Goal: Task Accomplishment & Management: Complete application form

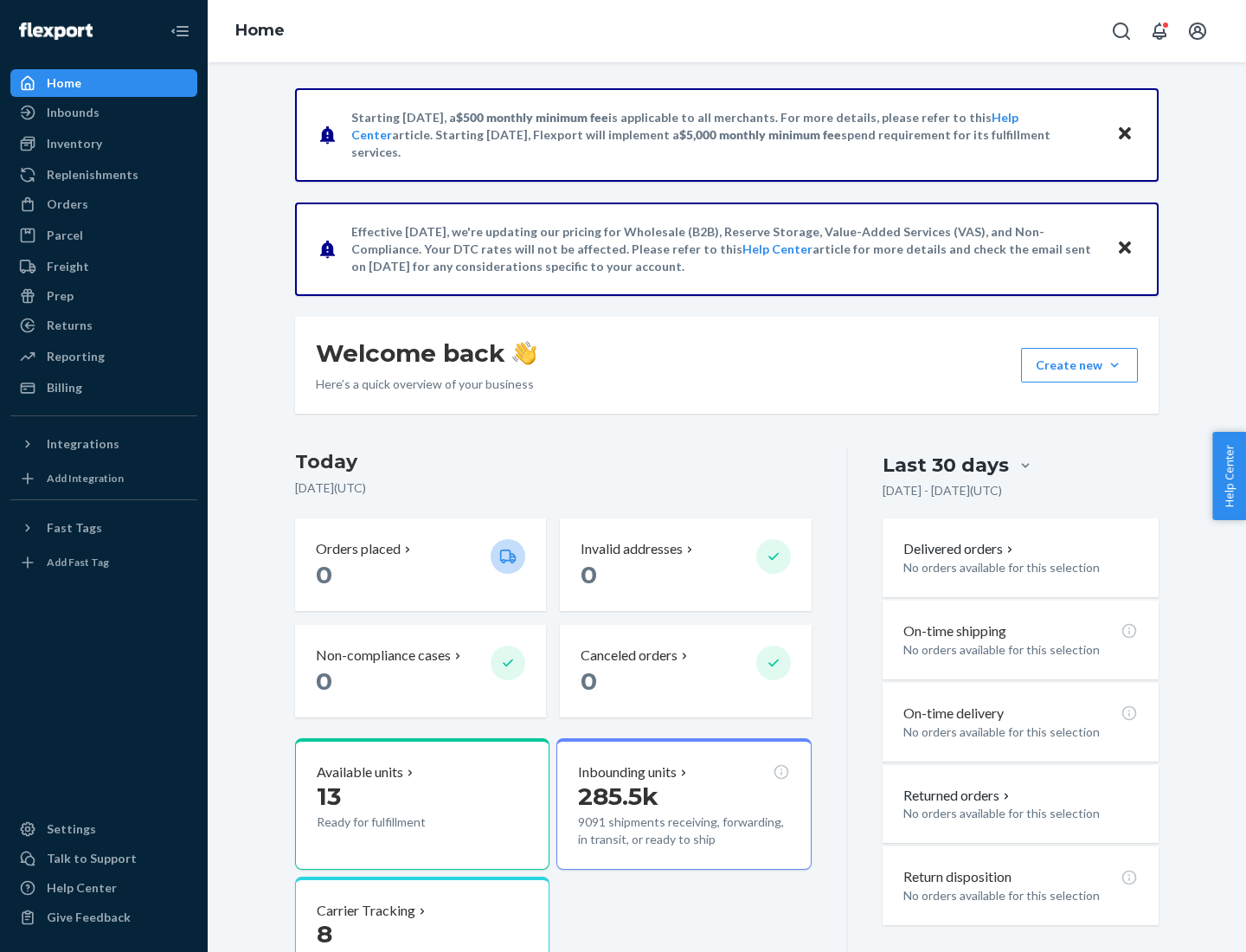
click at [1114, 365] on button "Create new Create new inbound Create new order Create new product" at bounding box center [1079, 364] width 117 height 34
click at [104, 112] on div "Inbounds" at bounding box center [103, 112] width 184 height 25
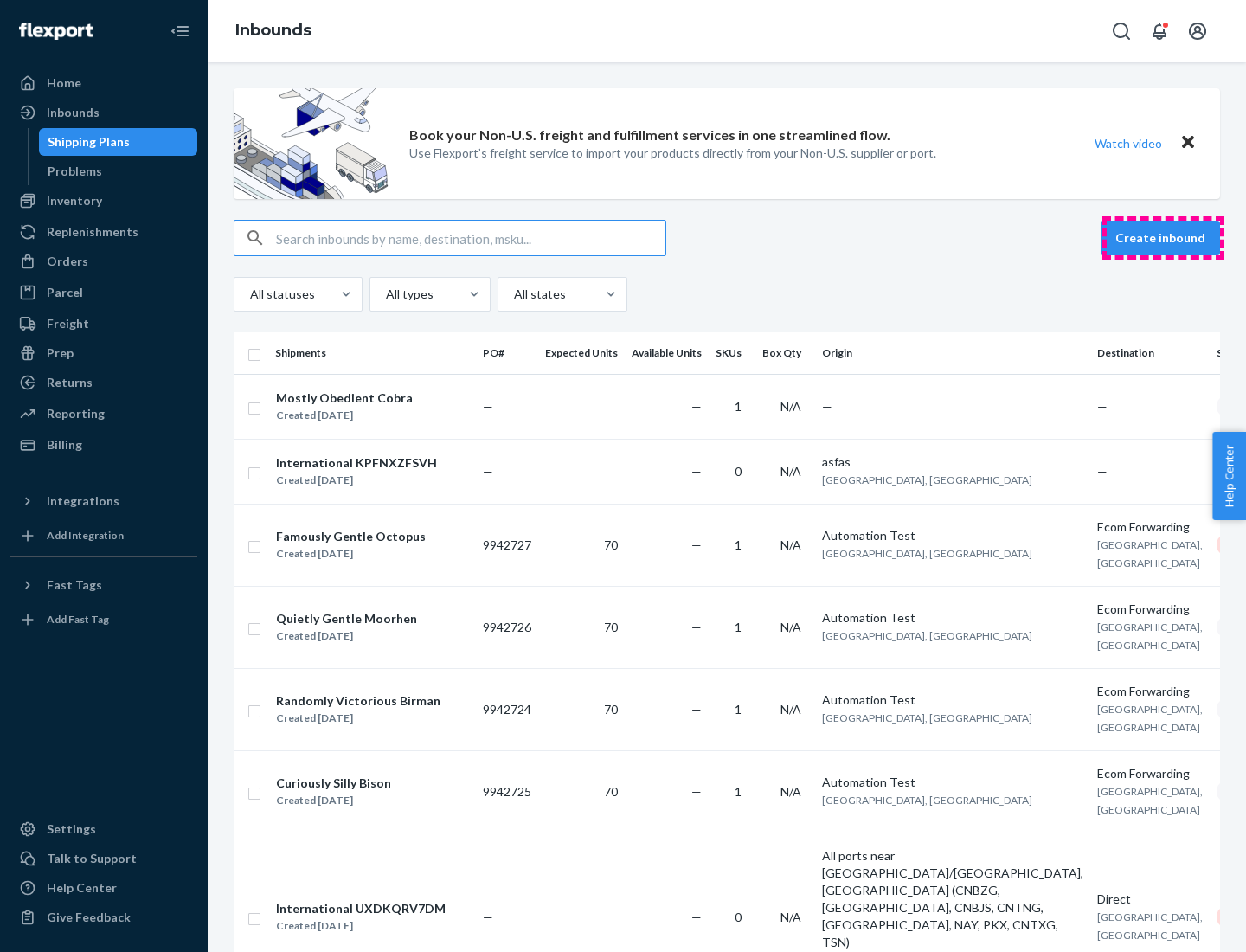
click at [1163, 238] on button "Create inbound" at bounding box center [1161, 238] width 120 height 34
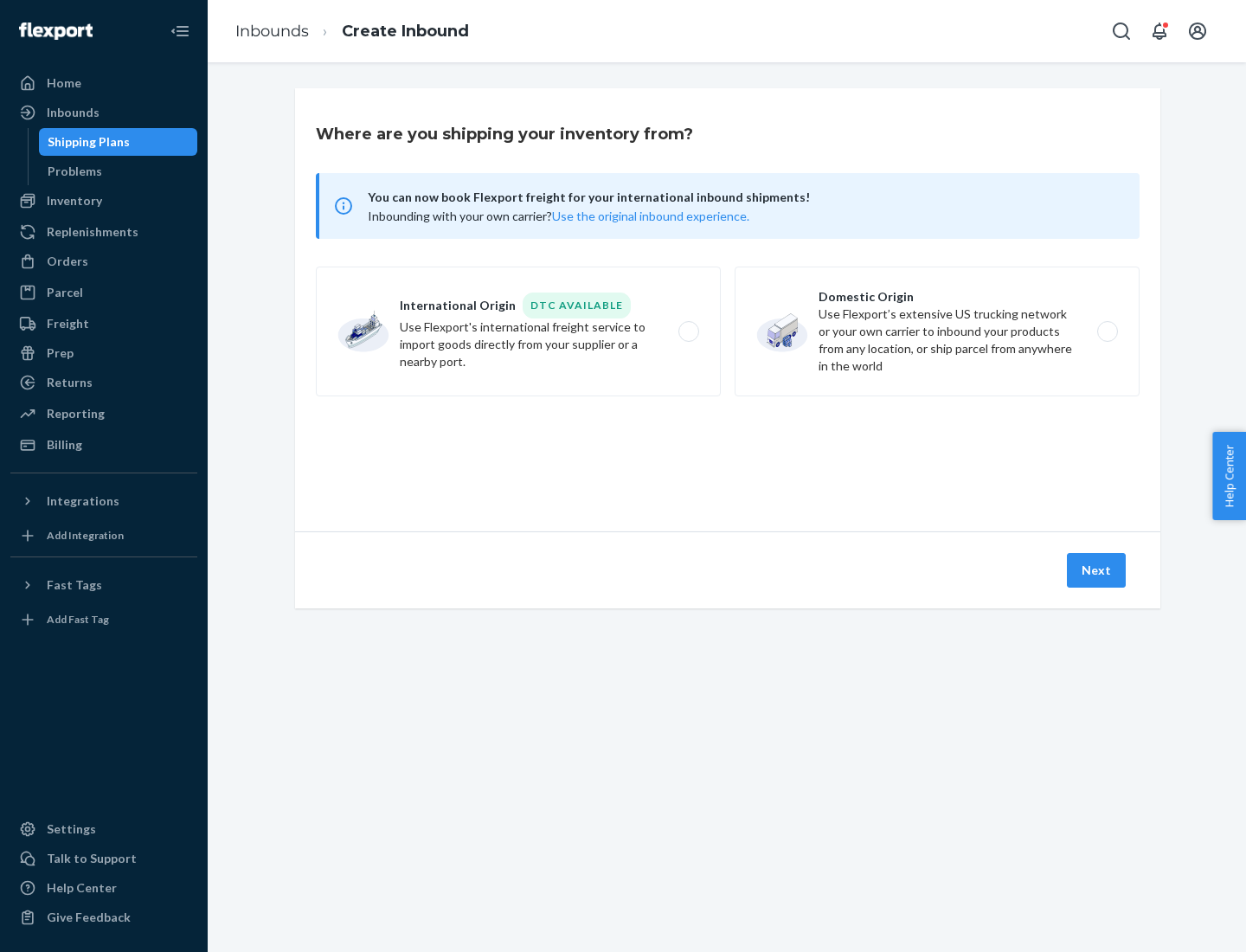
click at [937, 331] on label "Domestic Origin Use Flexport’s extensive US trucking network or your own carrie…" at bounding box center [937, 331] width 405 height 130
click at [1106, 331] on input "Domestic Origin Use Flexport’s extensive US trucking network or your own carrie…" at bounding box center [1111, 331] width 11 height 11
radio input "true"
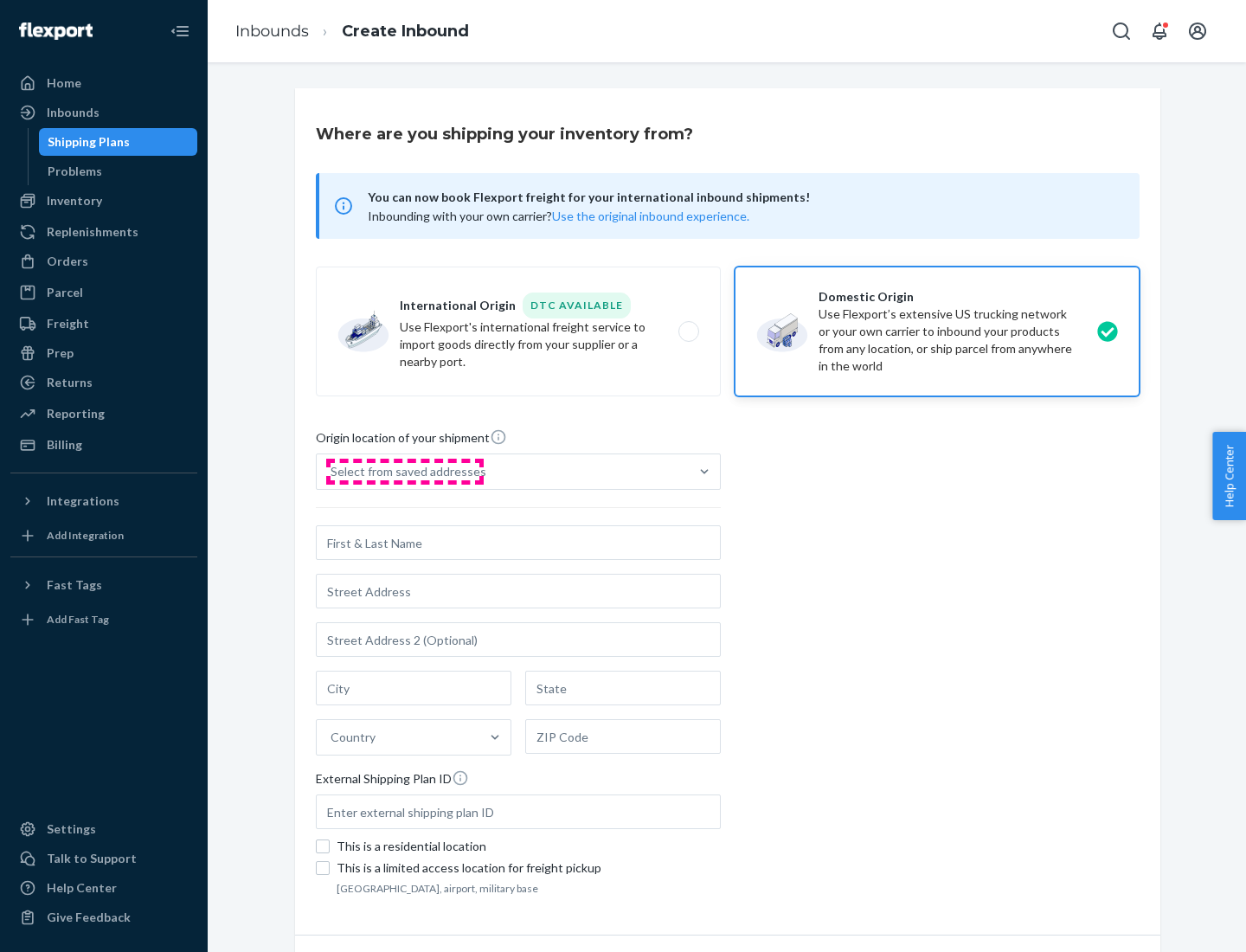
click at [404, 472] on div "Select from saved addresses" at bounding box center [408, 472] width 156 height 18
click at [332, 472] on input "Select from saved addresses" at bounding box center [331, 472] width 2 height 18
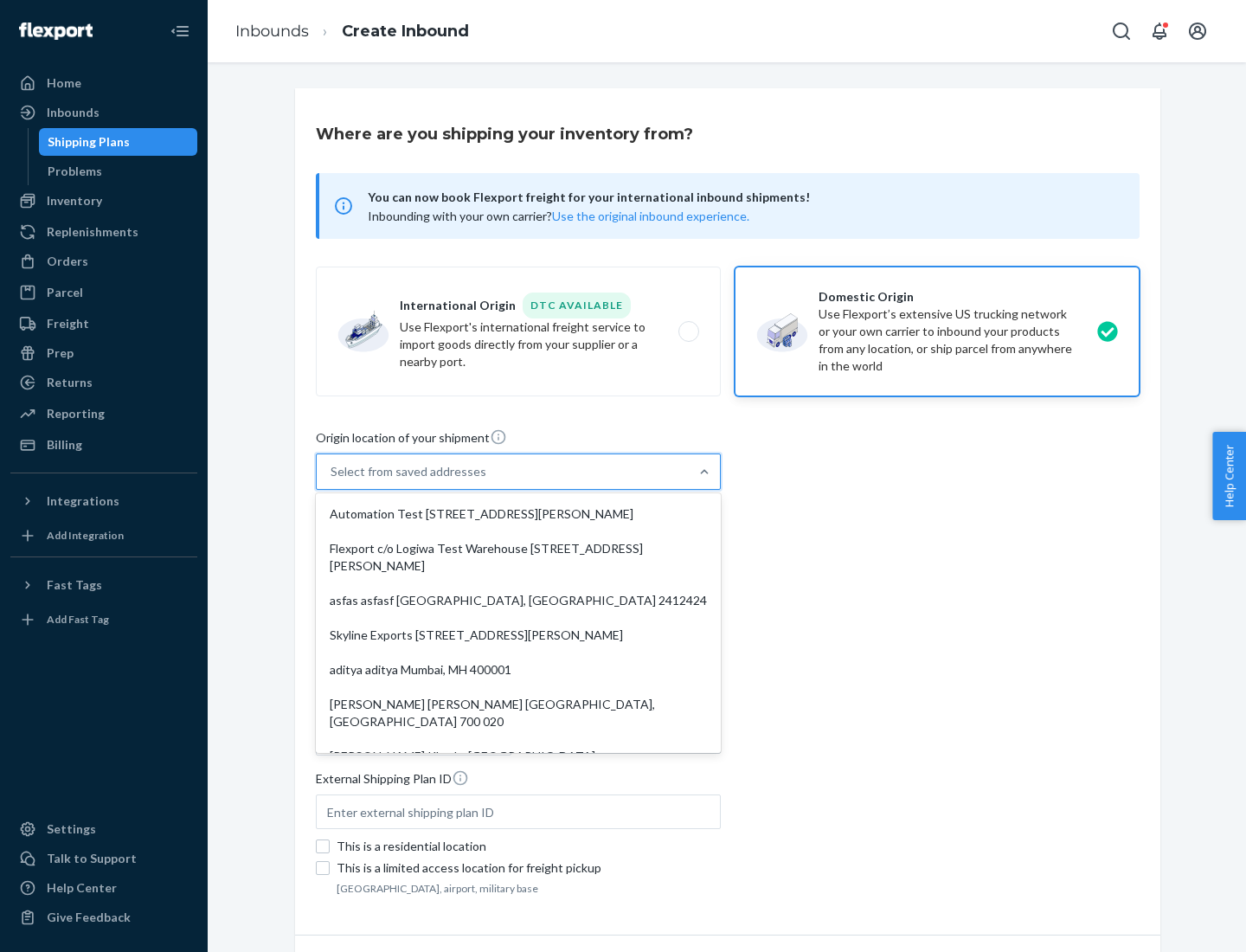
scroll to position [7, 0]
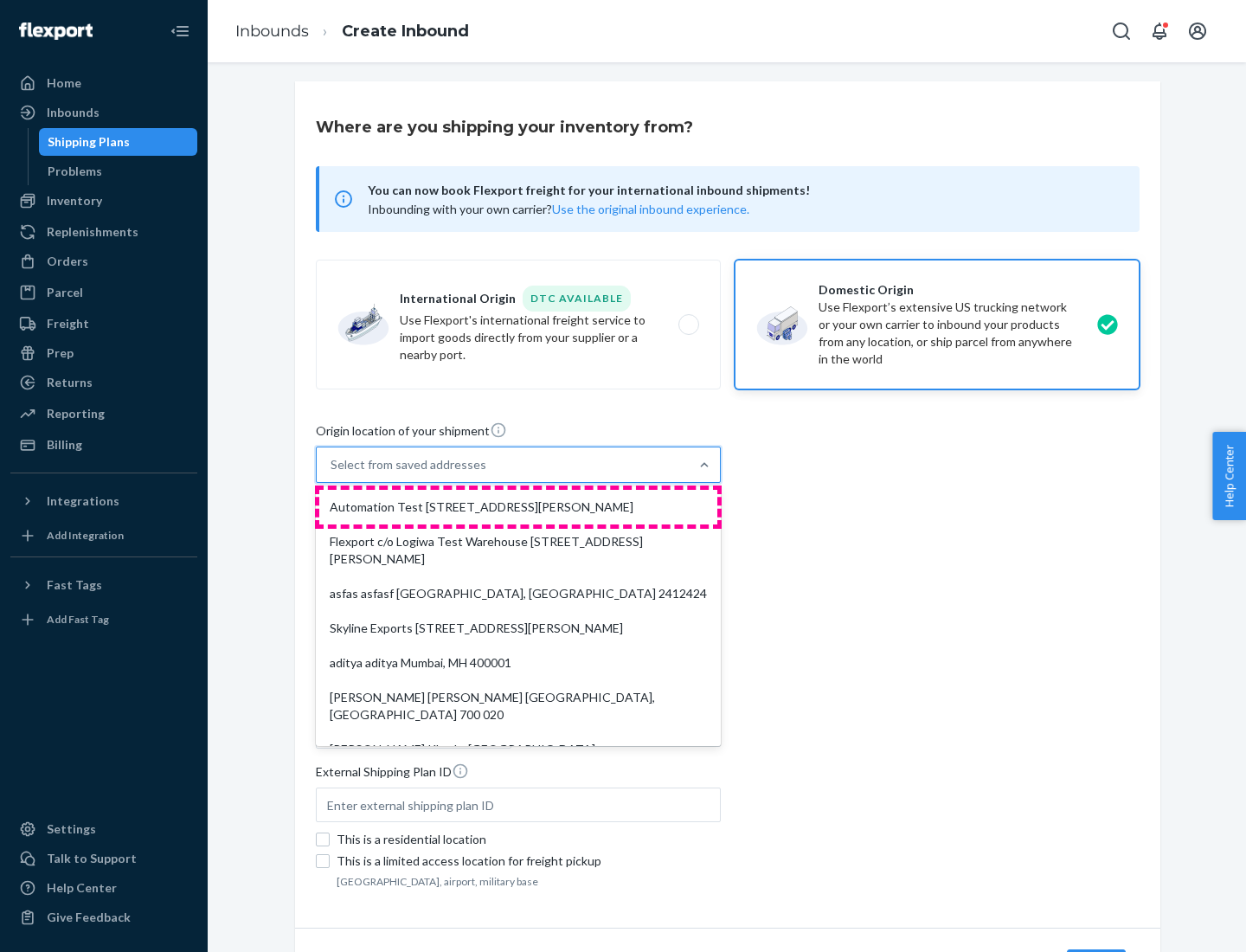
click at [519, 507] on div "Automation Test [STREET_ADDRESS][PERSON_NAME]" at bounding box center [518, 506] width 398 height 34
click at [332, 474] on input "option Automation Test [STREET_ADDRESS][PERSON_NAME]. 9 results available. Use …" at bounding box center [331, 465] width 2 height 18
type input "Automation Test"
type input "9th Floor"
type input "[GEOGRAPHIC_DATA]"
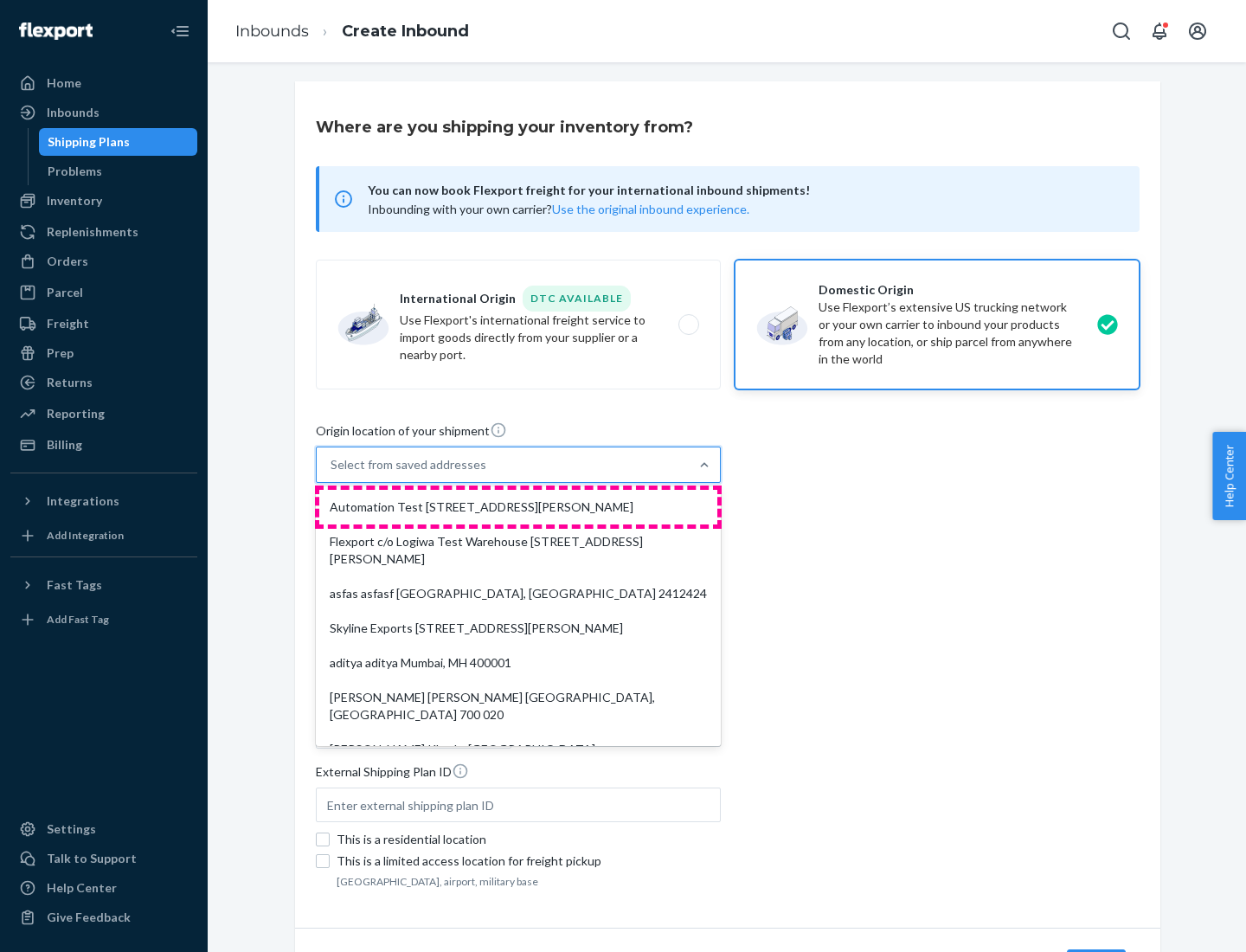
type input "CA"
type input "94104"
type input "[STREET_ADDRESS][PERSON_NAME]"
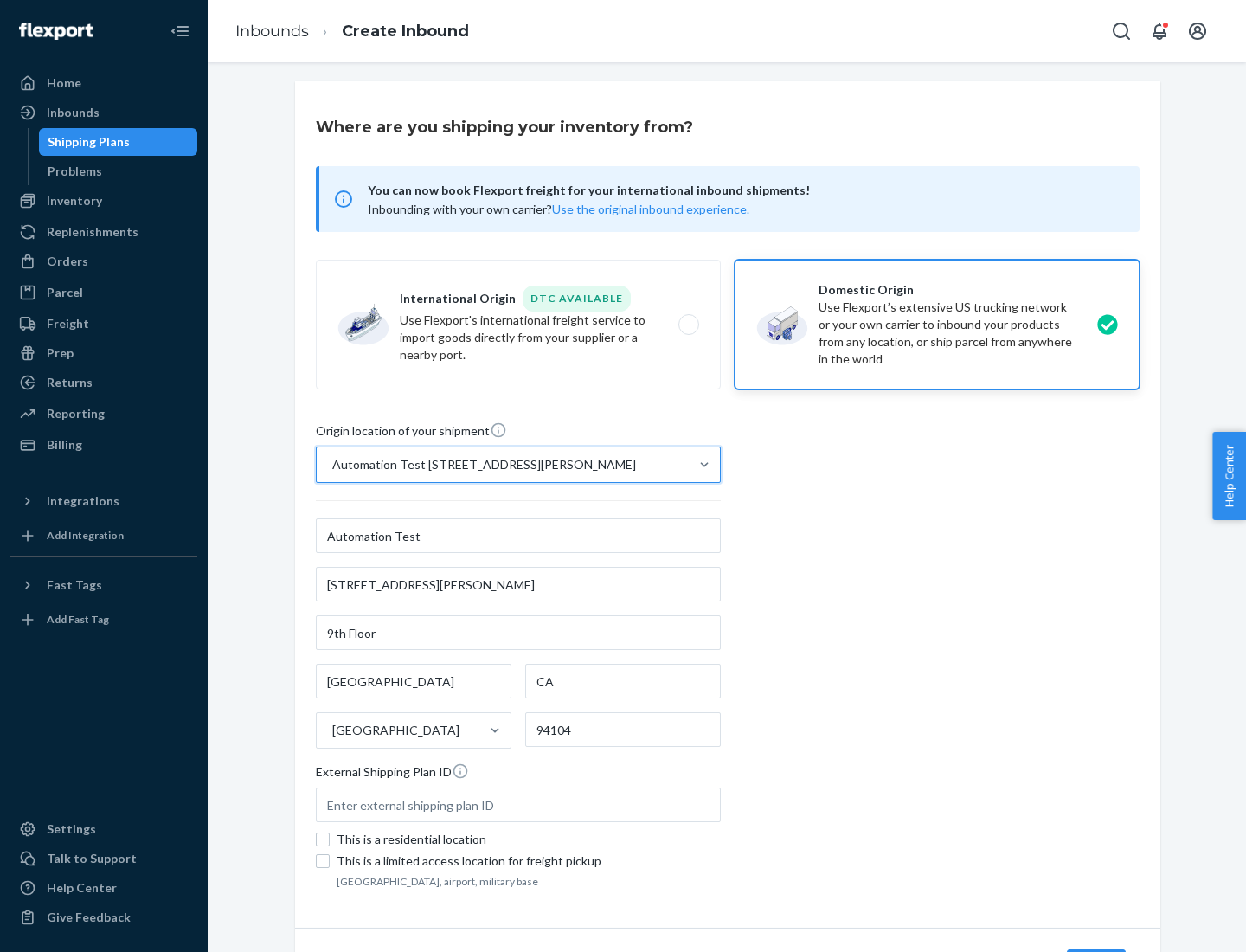
scroll to position [101, 0]
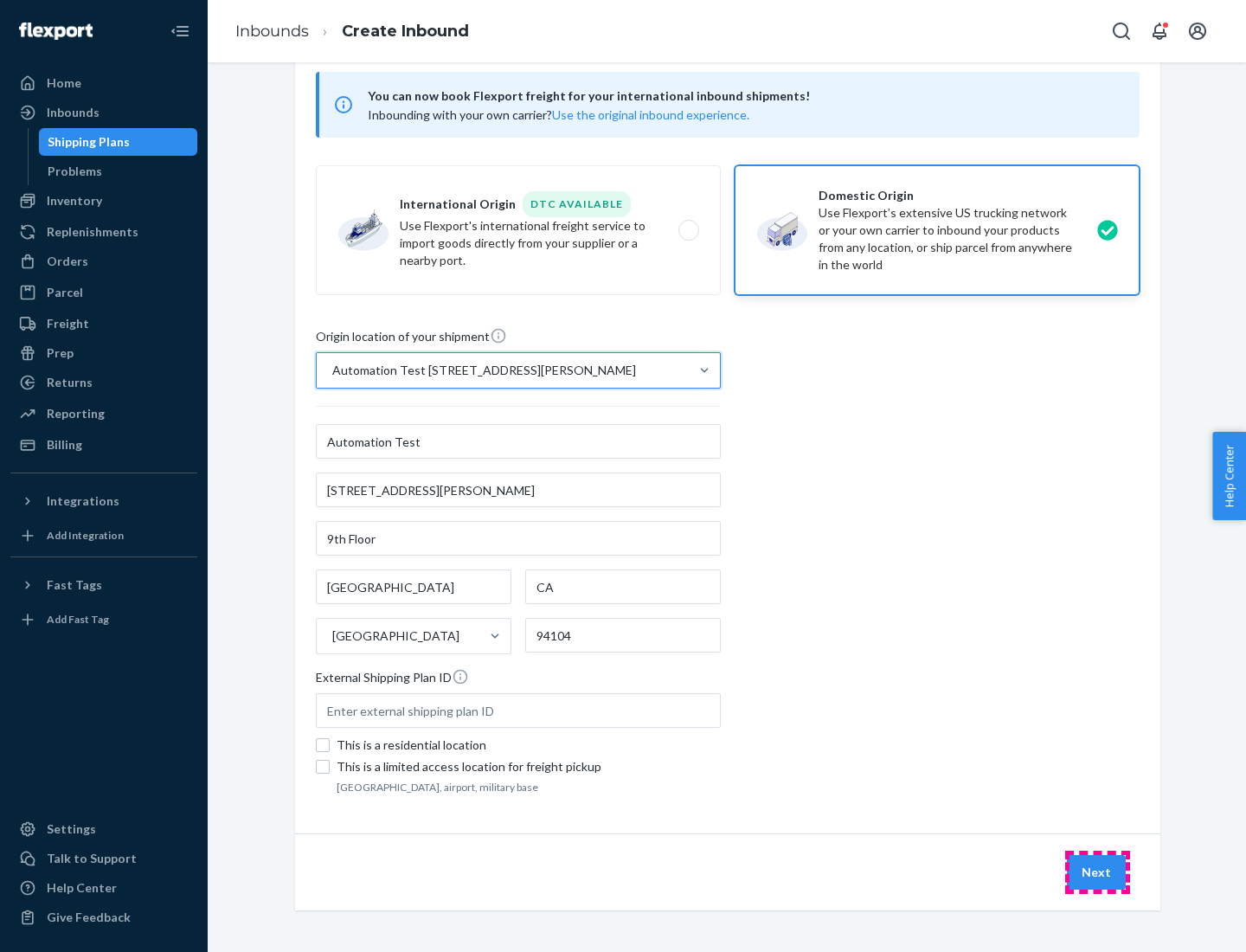
click at [1098, 872] on button "Next" at bounding box center [1097, 871] width 59 height 34
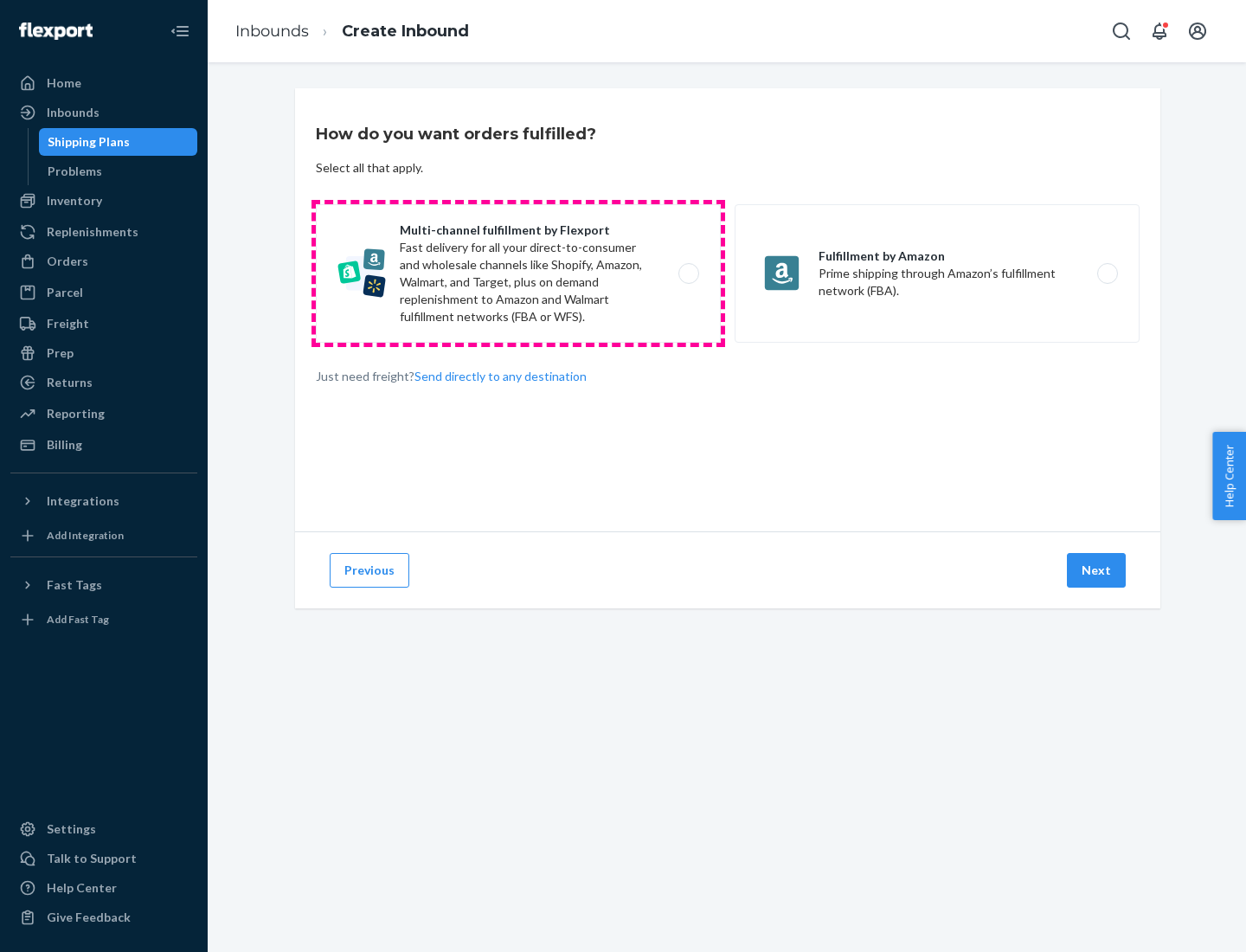
click at [519, 273] on label "Multi-channel fulfillment by Flexport Fast delivery for all your direct-to-cons…" at bounding box center [518, 273] width 405 height 139
click at [688, 273] on input "Multi-channel fulfillment by Flexport Fast delivery for all your direct-to-cons…" at bounding box center [693, 273] width 11 height 11
radio input "true"
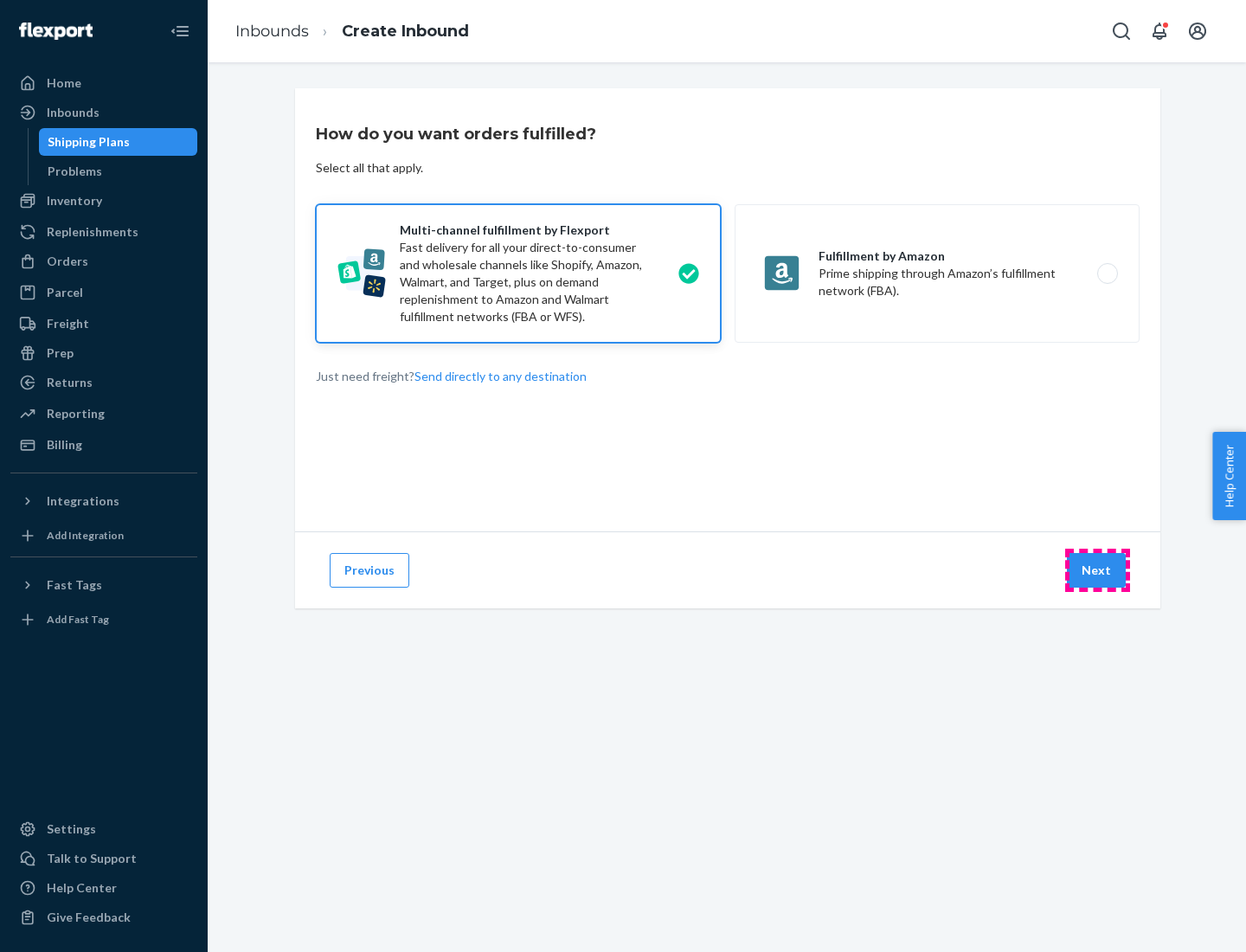
click at [1098, 570] on button "Next" at bounding box center [1097, 570] width 59 height 34
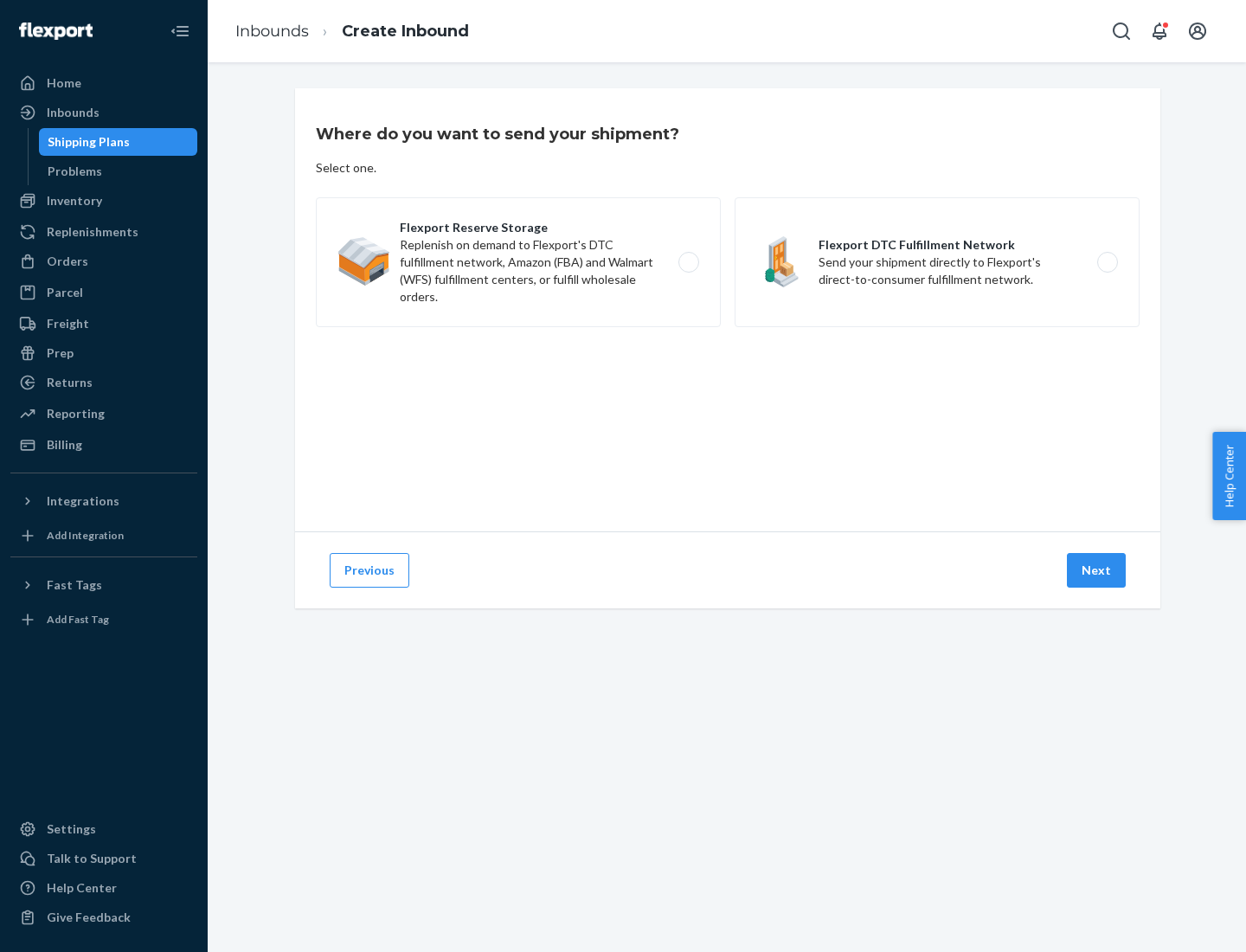
click at [937, 262] on label "Flexport DTC Fulfillment Network Send your shipment directly to Flexport's dire…" at bounding box center [937, 262] width 405 height 130
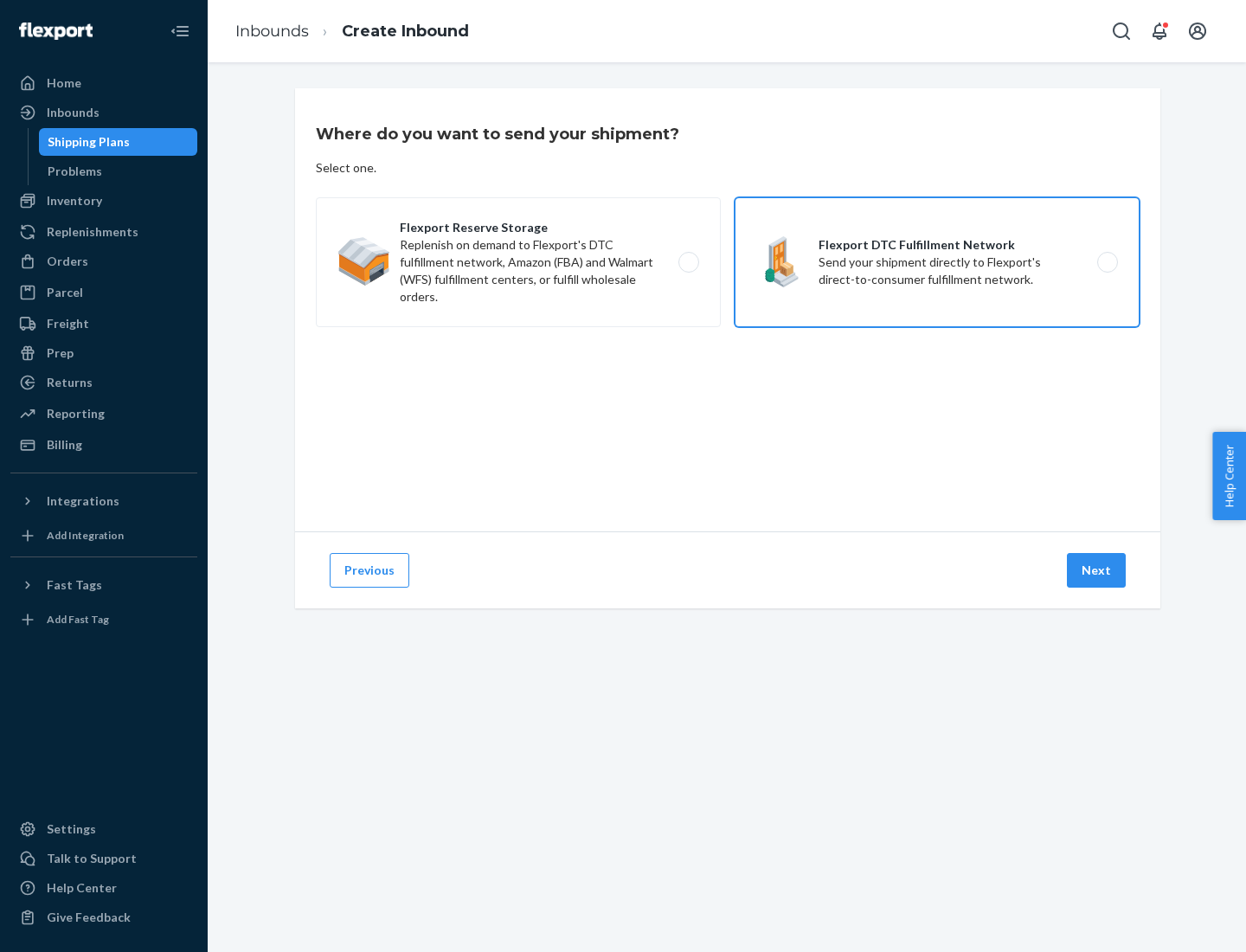
click at [1106, 262] on input "Flexport DTC Fulfillment Network Send your shipment directly to Flexport's dire…" at bounding box center [1111, 262] width 11 height 11
radio input "true"
click at [1098, 570] on button "Next" at bounding box center [1097, 570] width 59 height 34
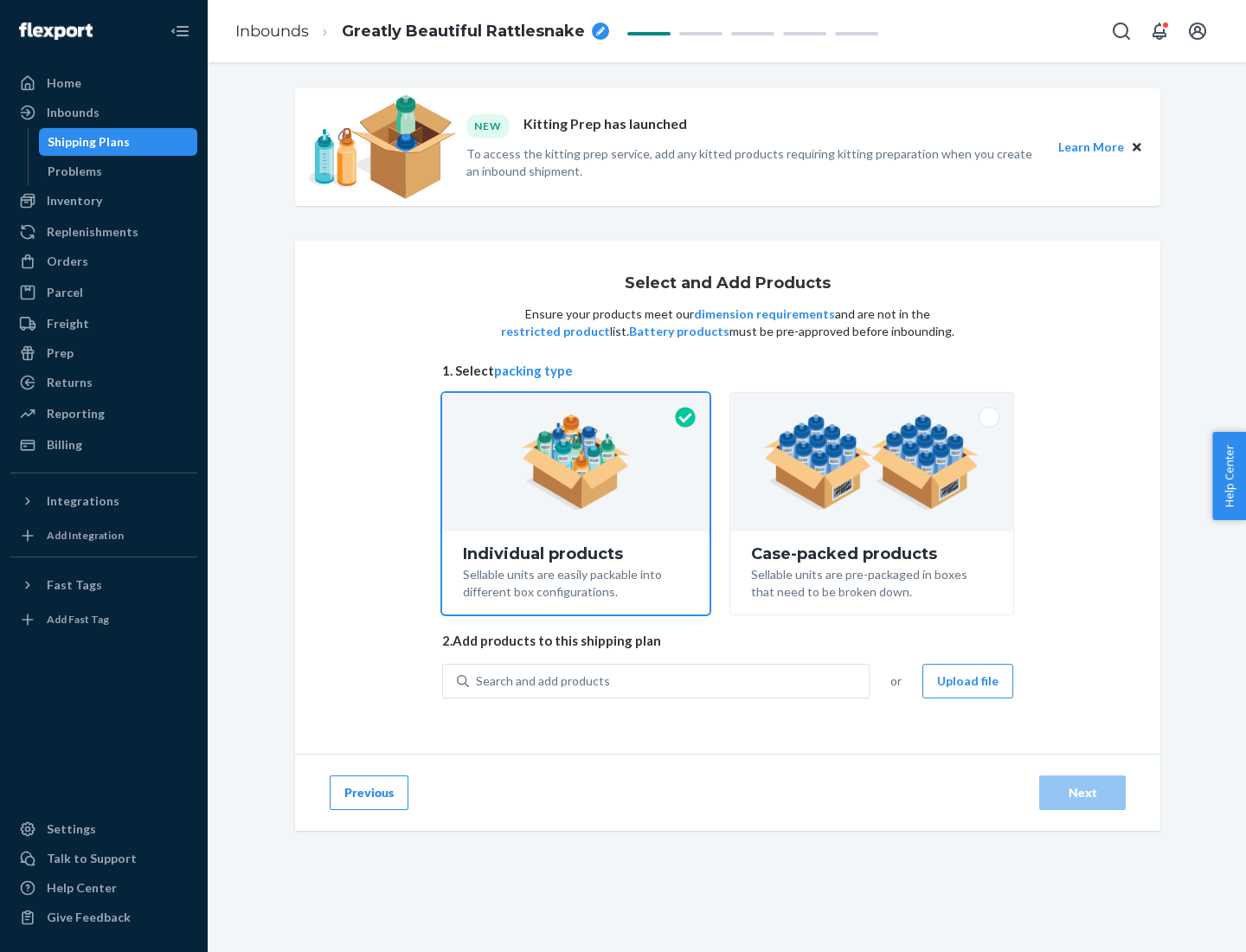
click at [873, 462] on img at bounding box center [872, 462] width 215 height 95
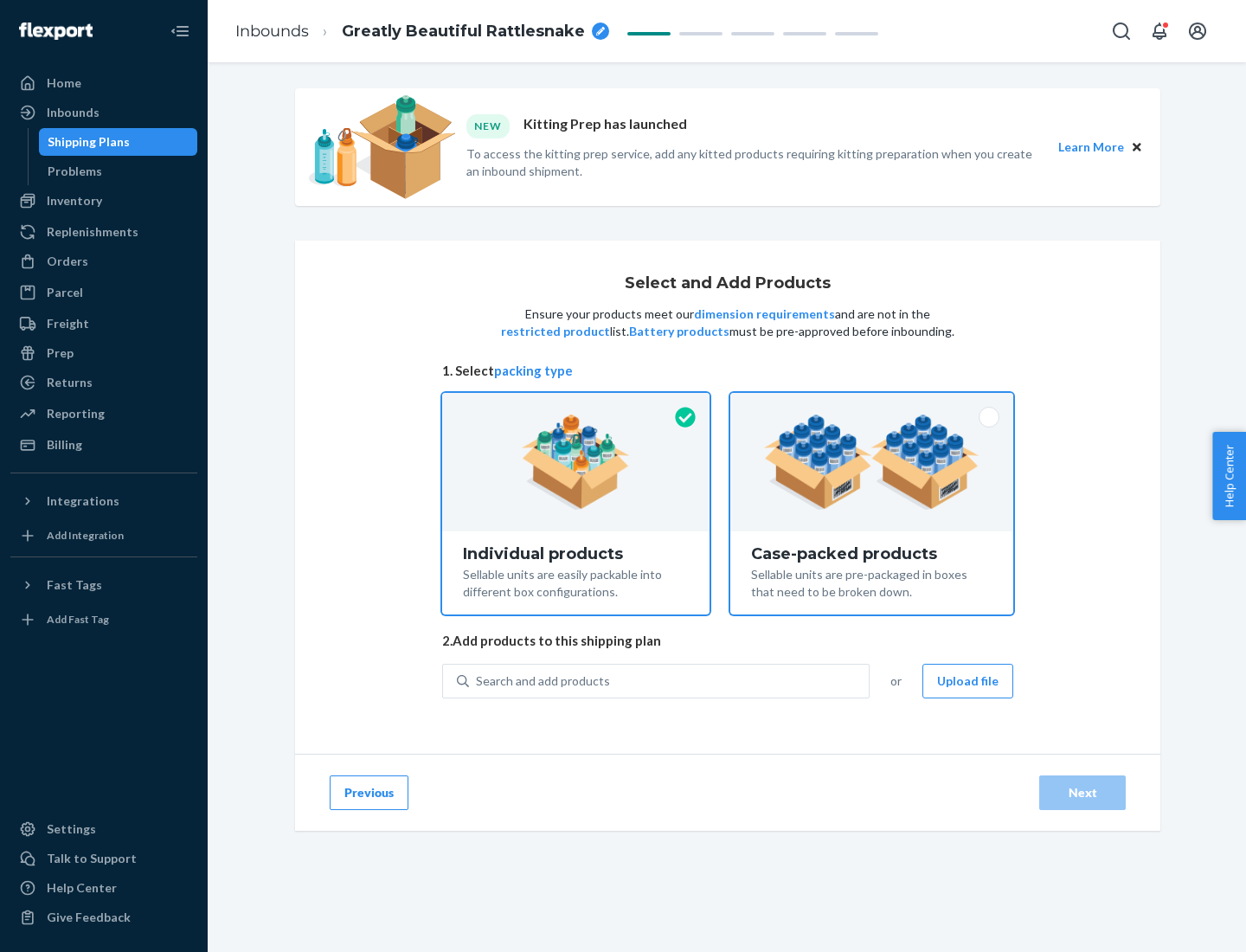
click at [873, 404] on input "Case-packed products Sellable units are pre-packaged in boxes that need to be b…" at bounding box center [872, 398] width 11 height 11
radio input "true"
radio input "false"
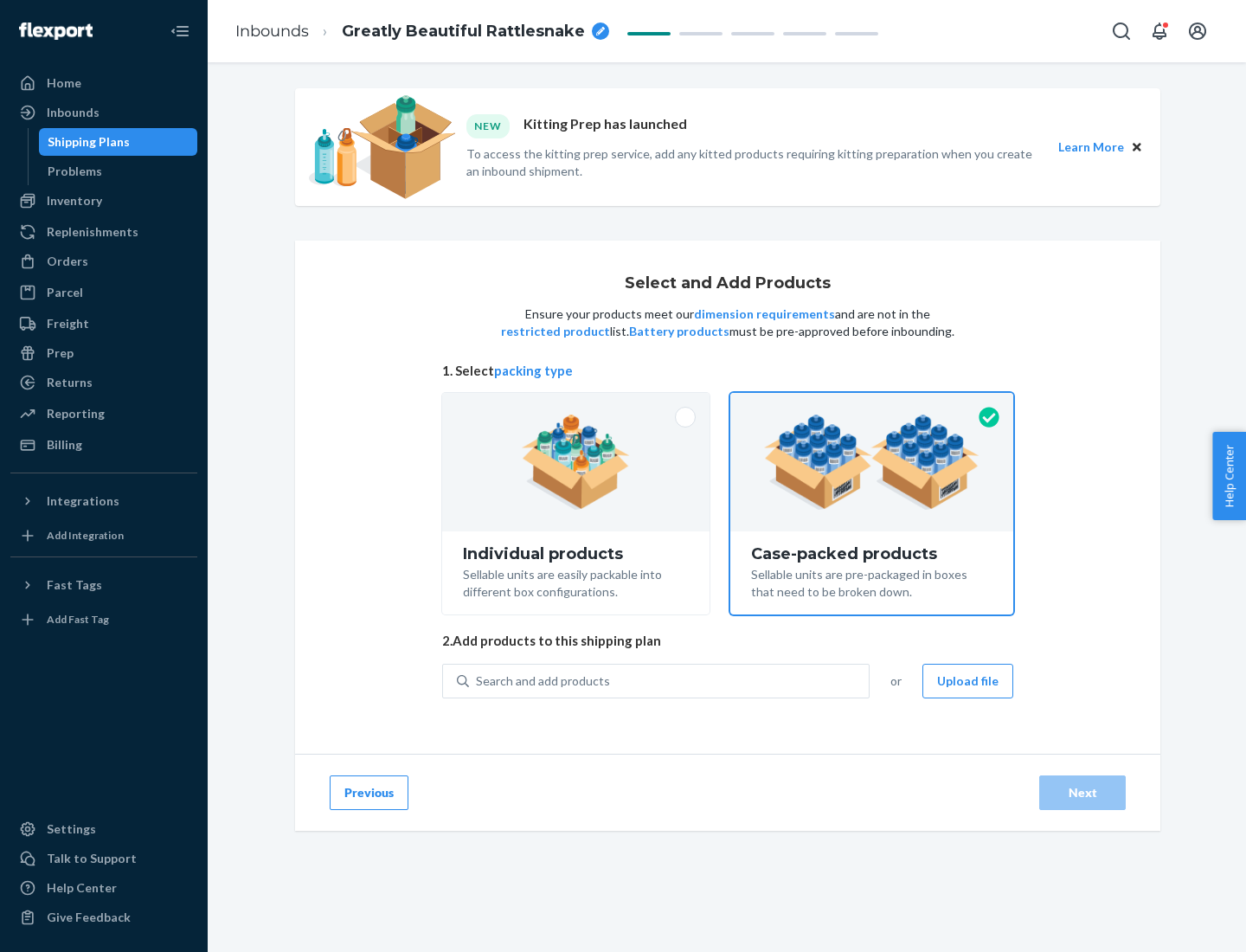
click at [670, 680] on div "Search and add products" at bounding box center [668, 681] width 400 height 31
click at [478, 680] on input "Search and add products" at bounding box center [477, 681] width 2 height 18
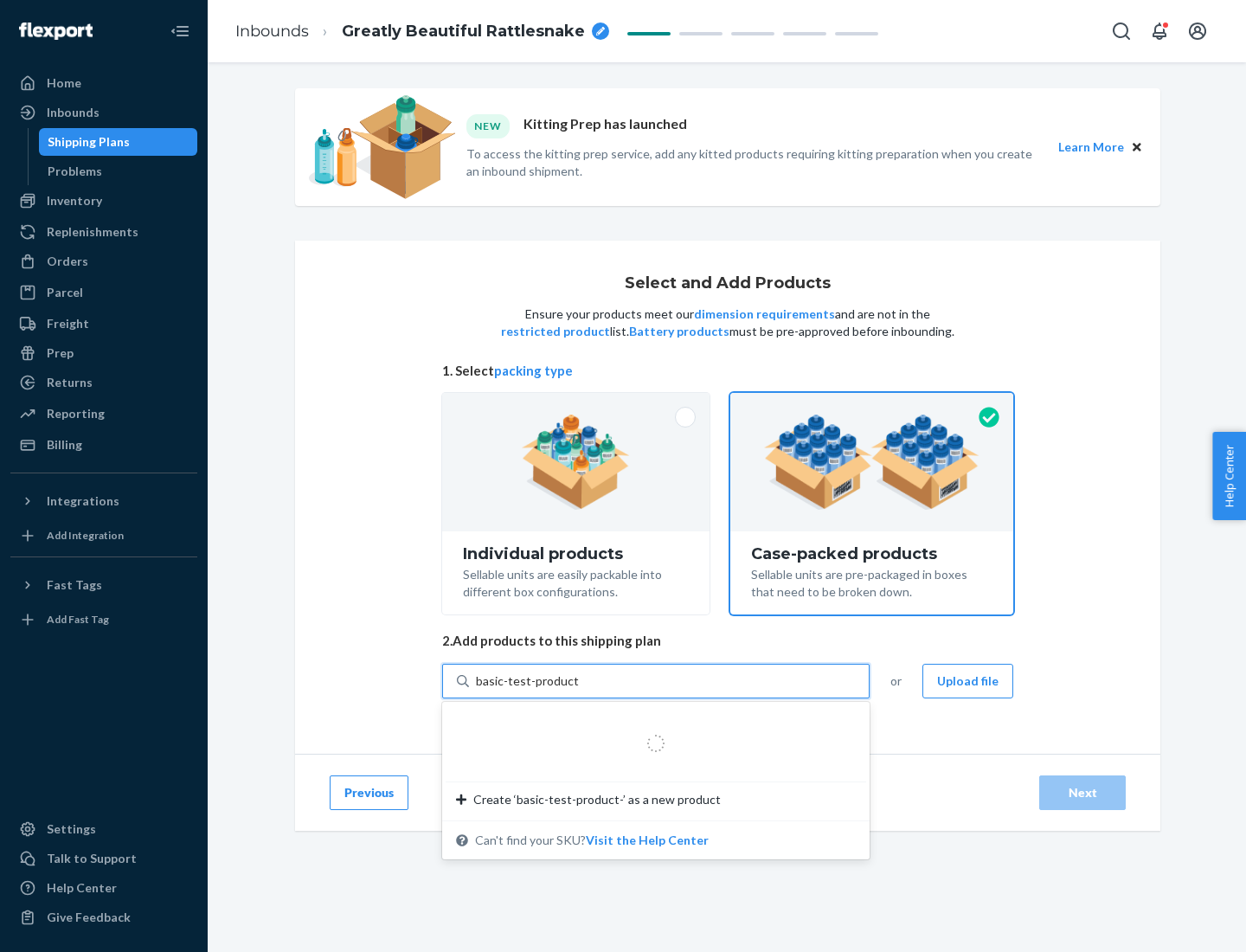
type input "basic-test-product-1"
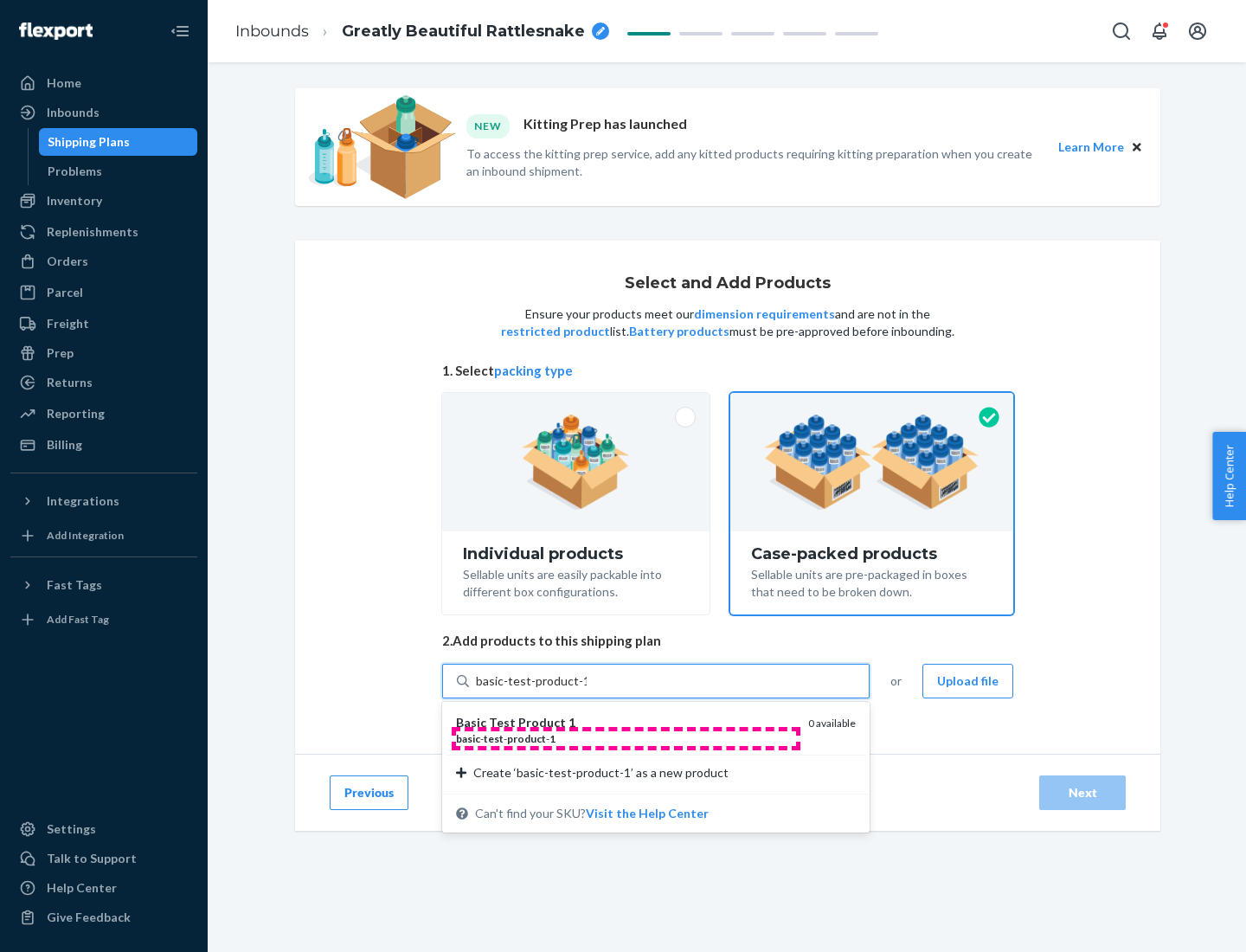
click at [626, 738] on div "basic - test - product - 1" at bounding box center [625, 738] width 338 height 15
click at [587, 690] on input "basic-test-product-1" at bounding box center [531, 681] width 111 height 18
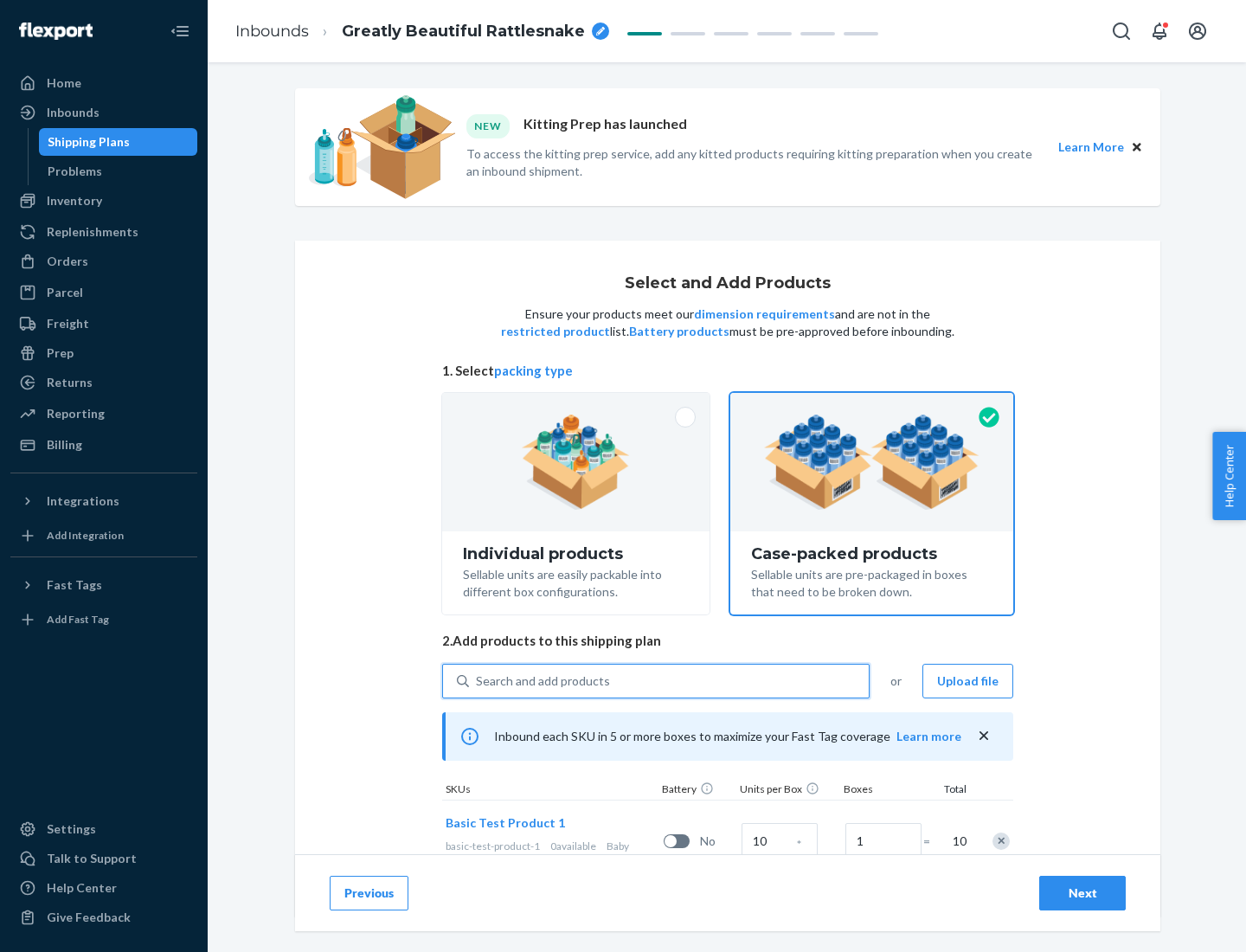
scroll to position [62, 0]
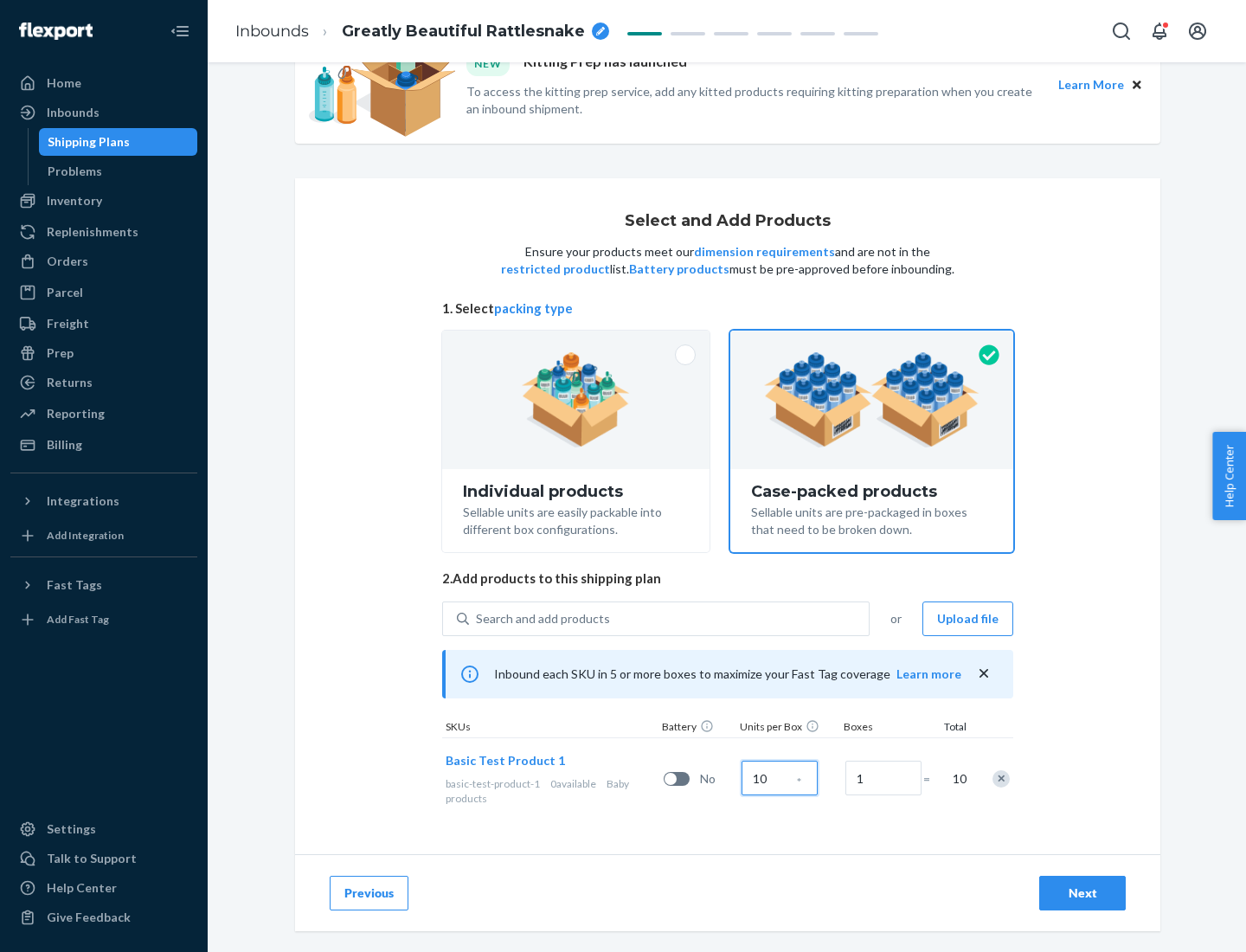
type input "10"
type input "7"
click at [1083, 893] on div "Next" at bounding box center [1083, 893] width 57 height 18
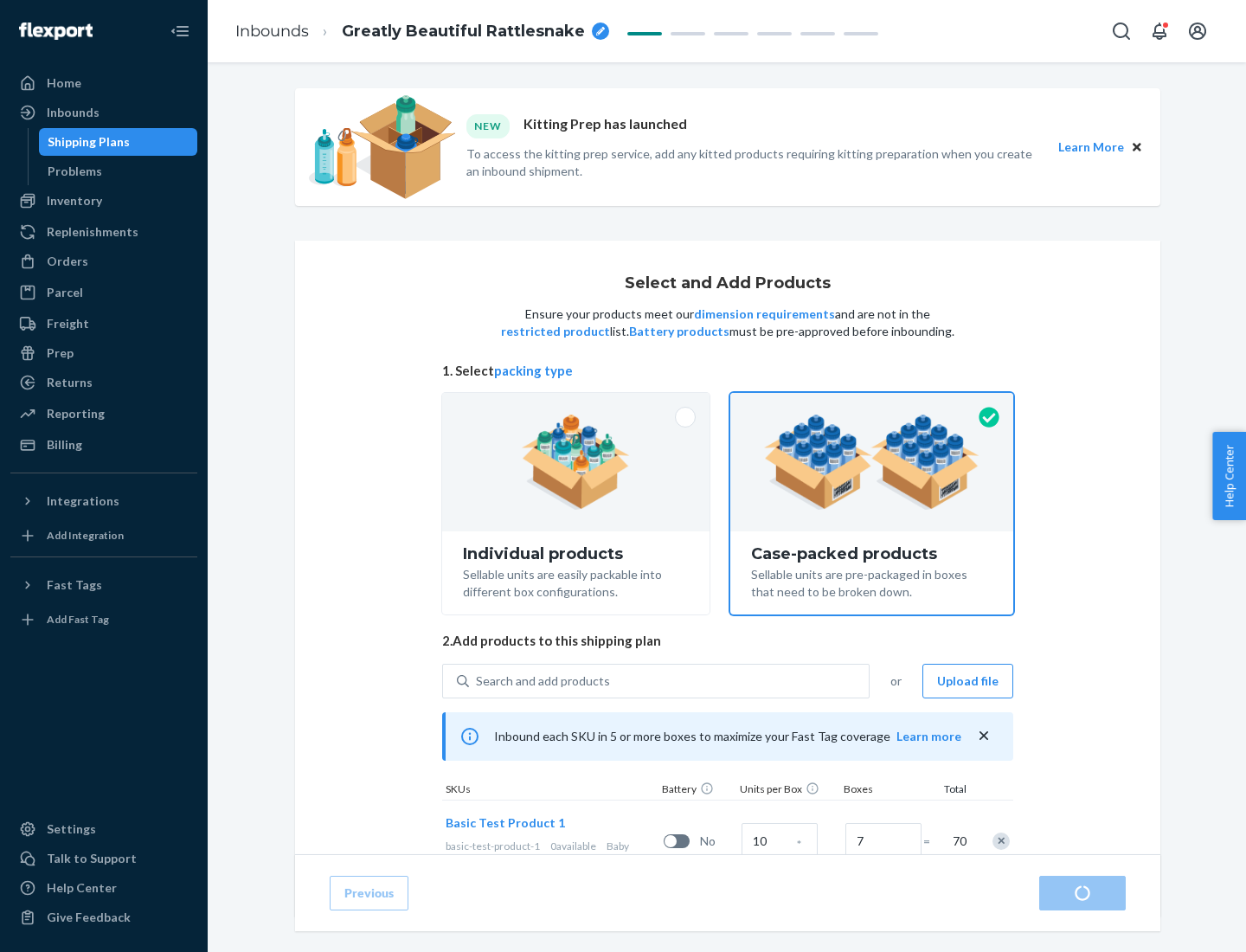
radio input "true"
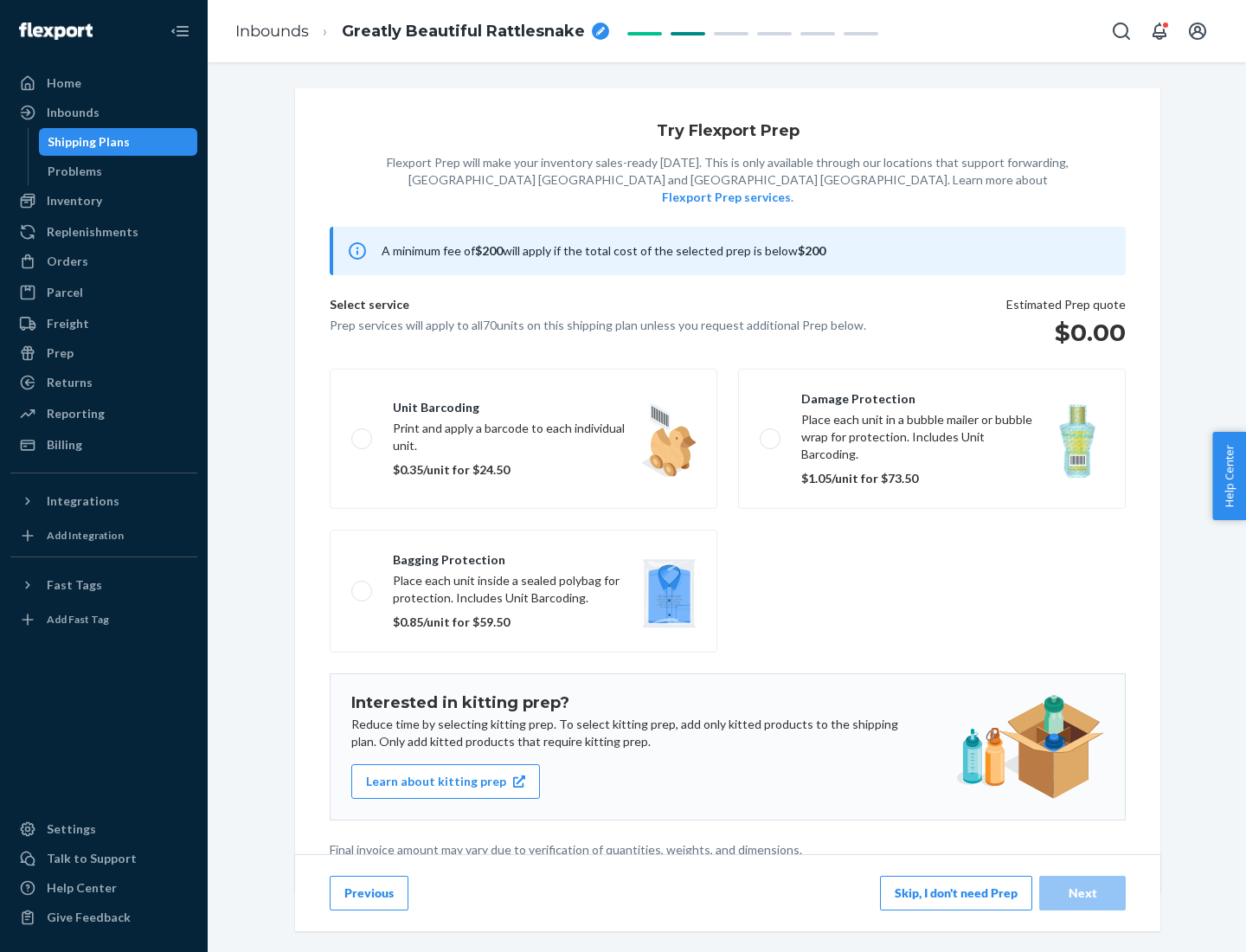
scroll to position [4, 0]
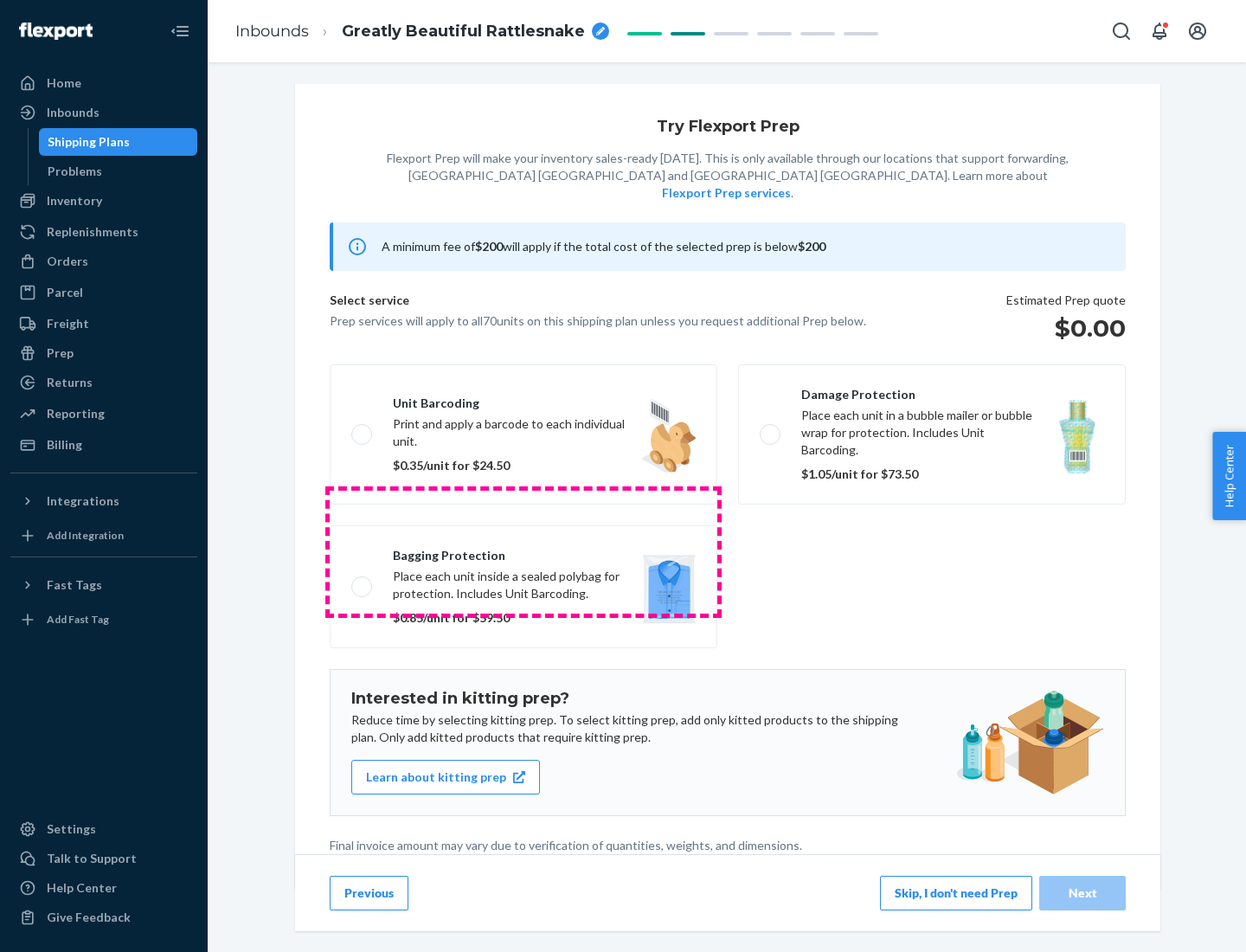
click at [524, 551] on label "Bagging protection Place each unit inside a sealed polybag for protection. Incl…" at bounding box center [524, 587] width 388 height 123
click at [363, 581] on input "Bagging protection Place each unit inside a sealed polybag for protection. Incl…" at bounding box center [357, 586] width 11 height 11
checkbox input "true"
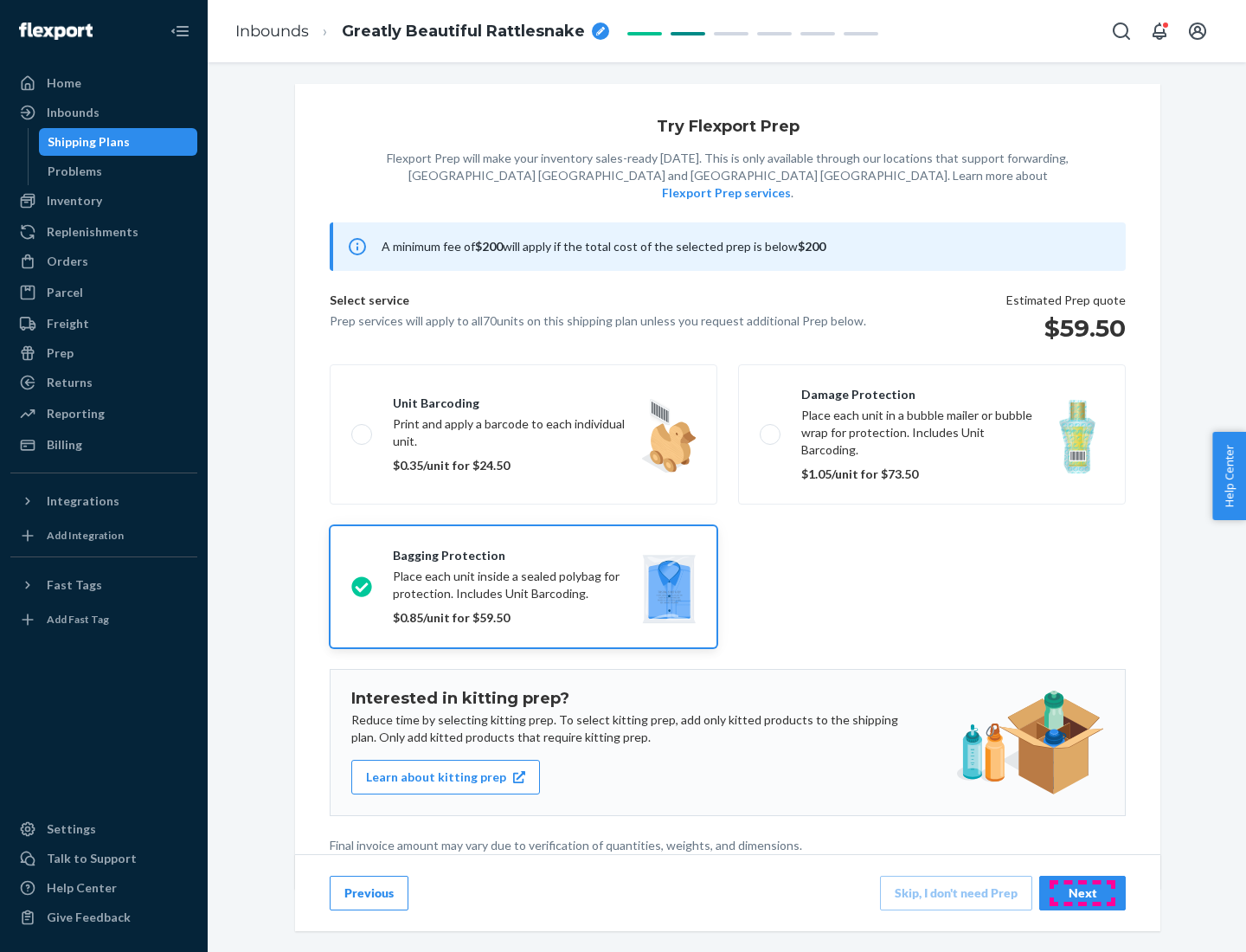
click at [1083, 892] on div "Next" at bounding box center [1083, 893] width 57 height 18
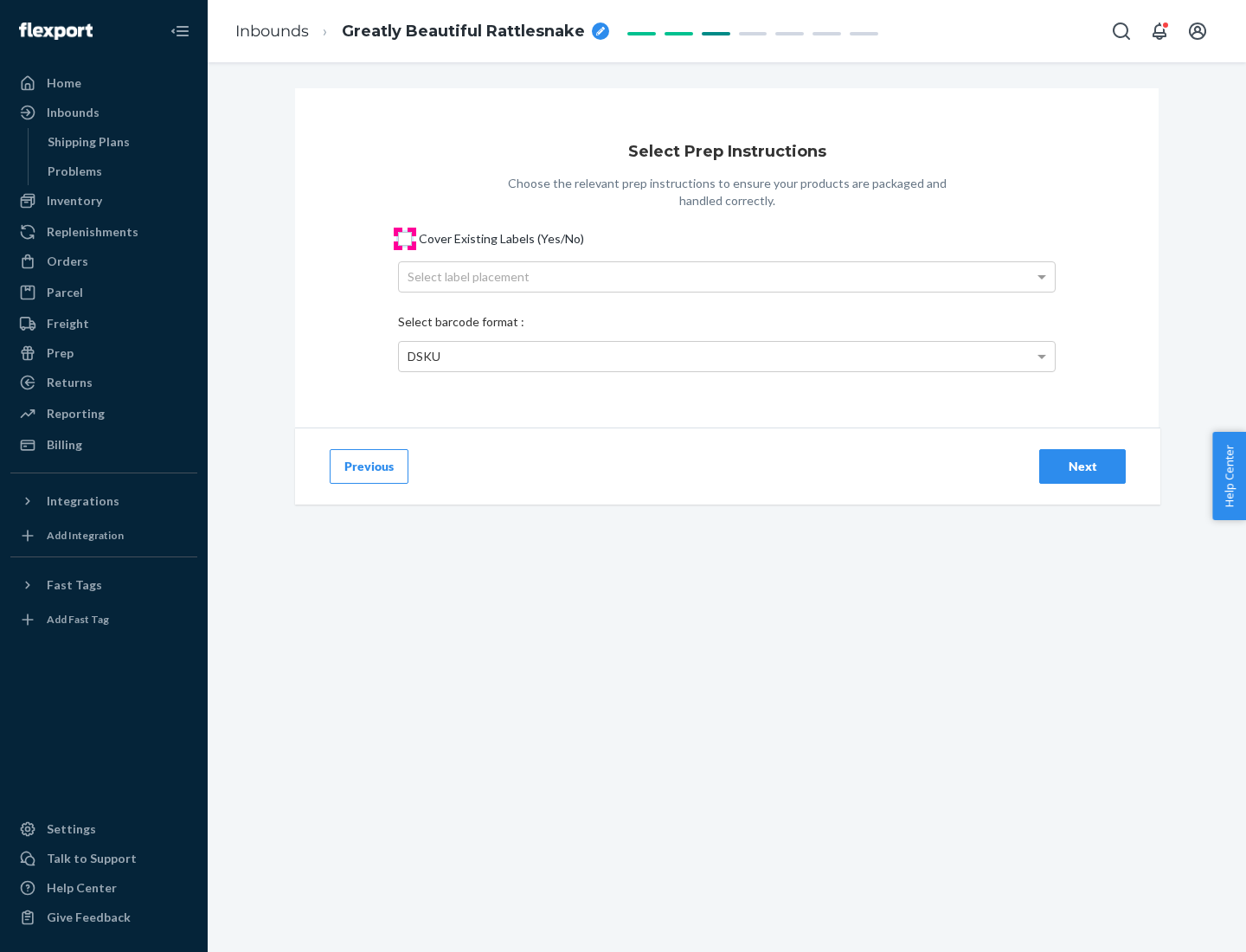
click at [405, 238] on input "Cover Existing Labels (Yes/No)" at bounding box center [405, 239] width 14 height 14
checkbox input "true"
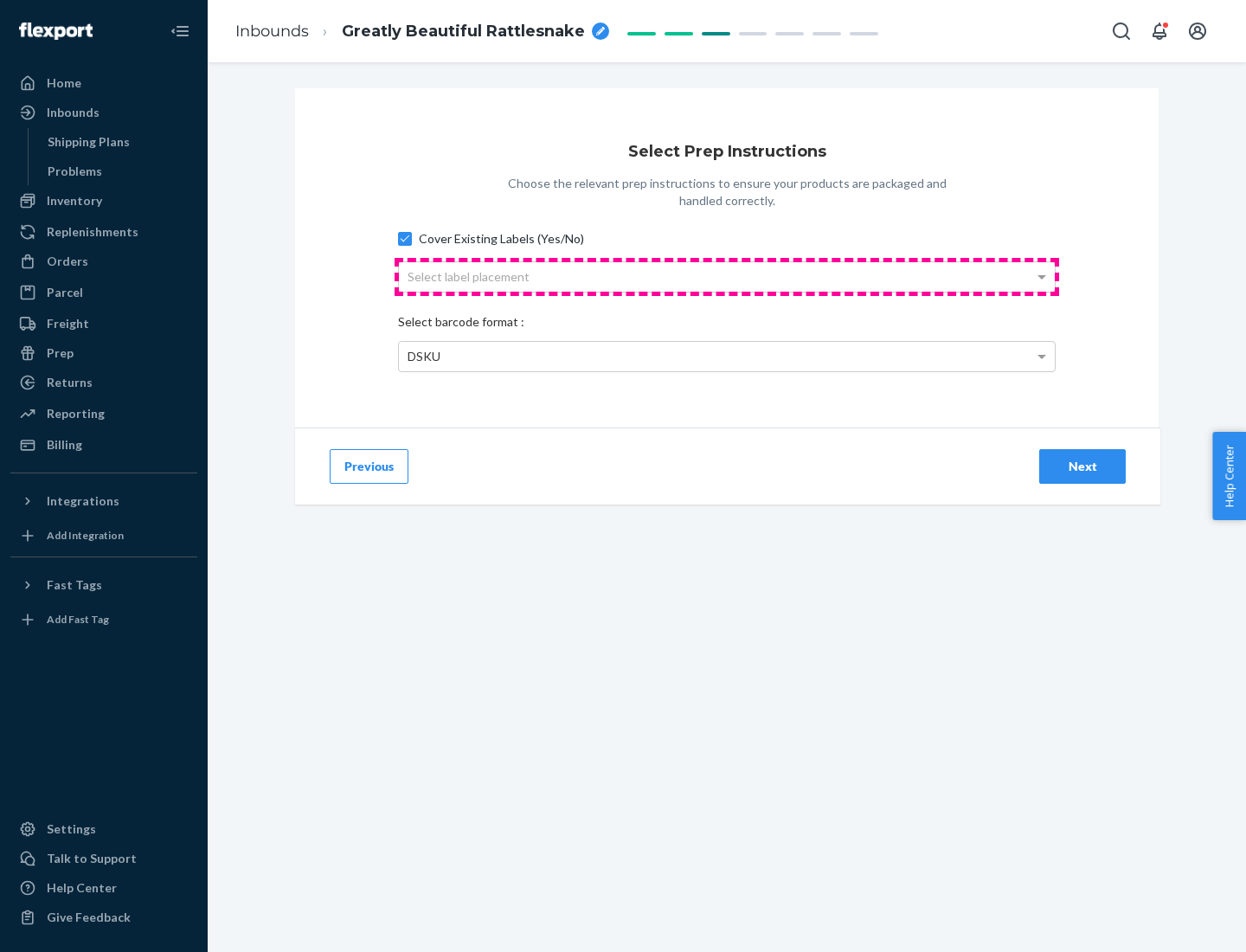
click at [727, 276] on div "Select label placement" at bounding box center [727, 277] width 656 height 29
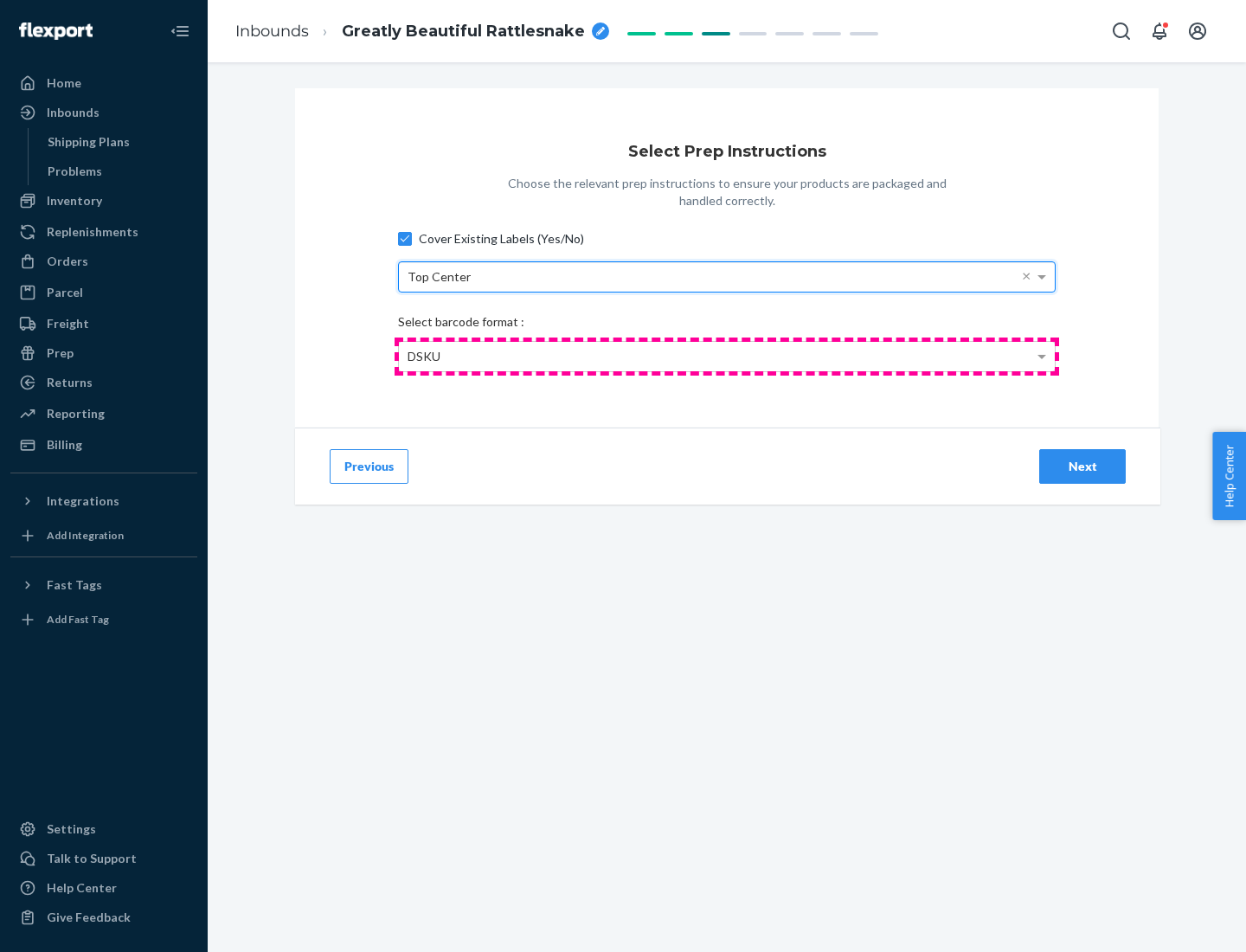
click at [727, 356] on div "DSKU" at bounding box center [727, 357] width 656 height 29
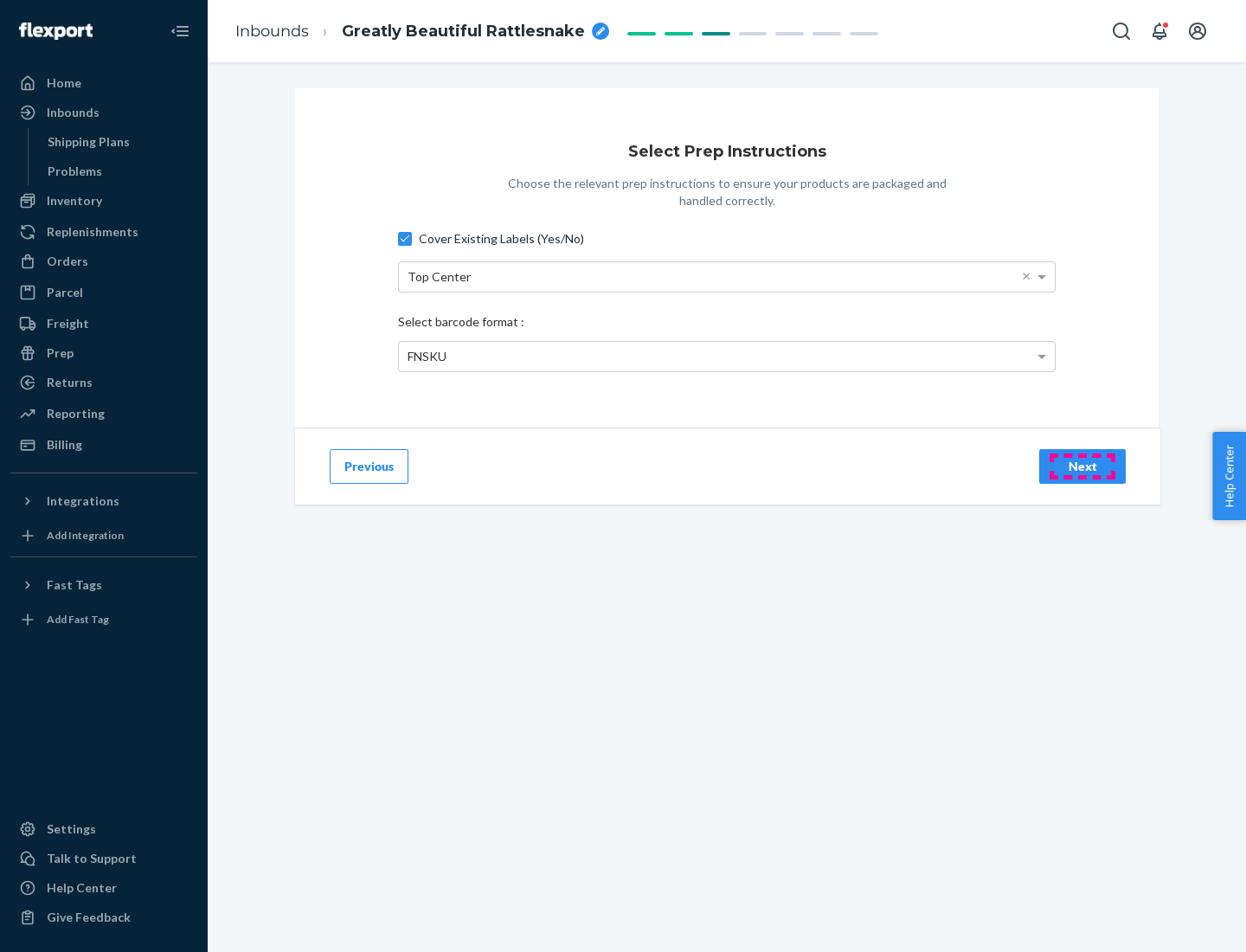
click at [1083, 466] on div "Next" at bounding box center [1083, 467] width 57 height 18
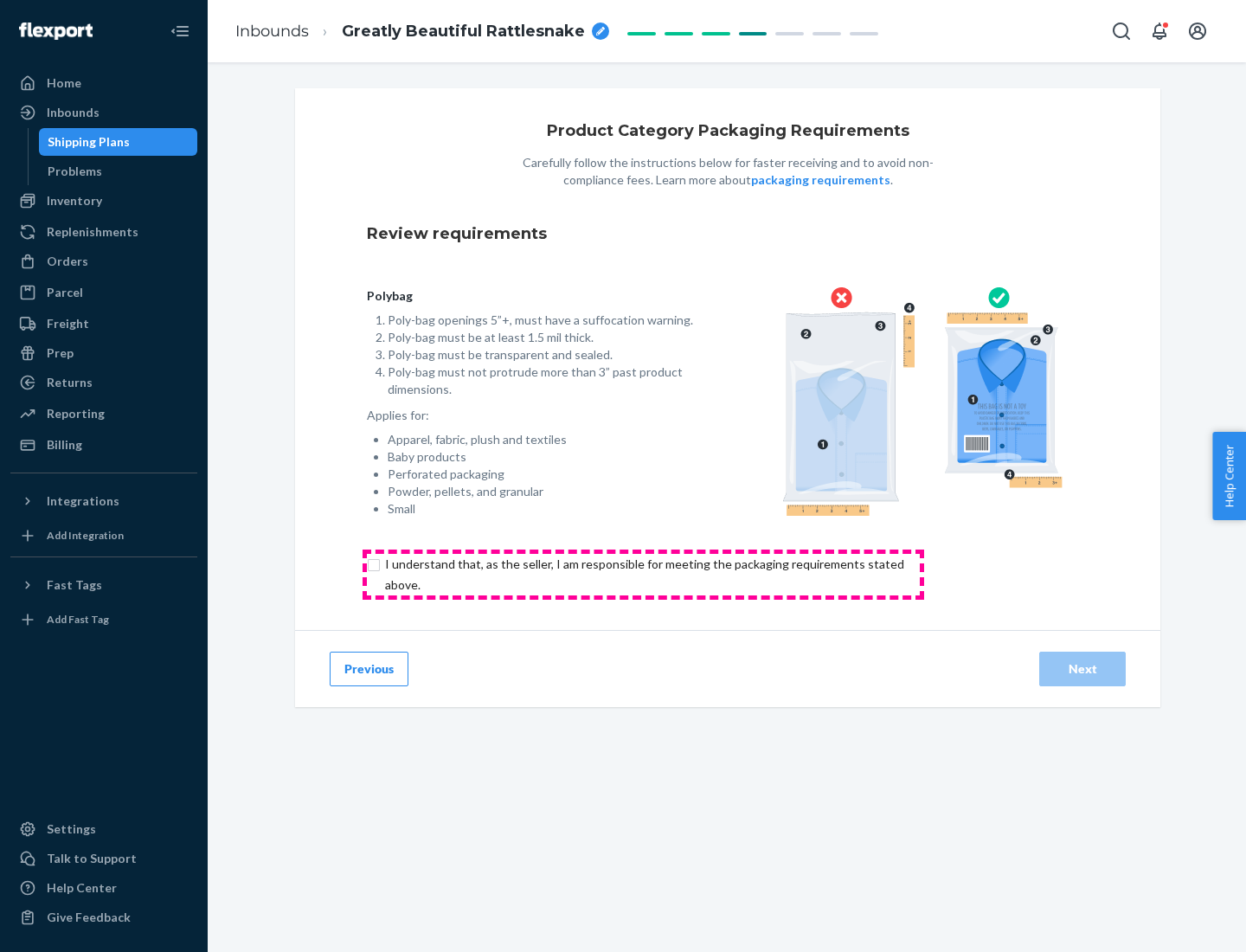
click at [643, 574] on input "checkbox" at bounding box center [654, 575] width 576 height 41
checkbox input "true"
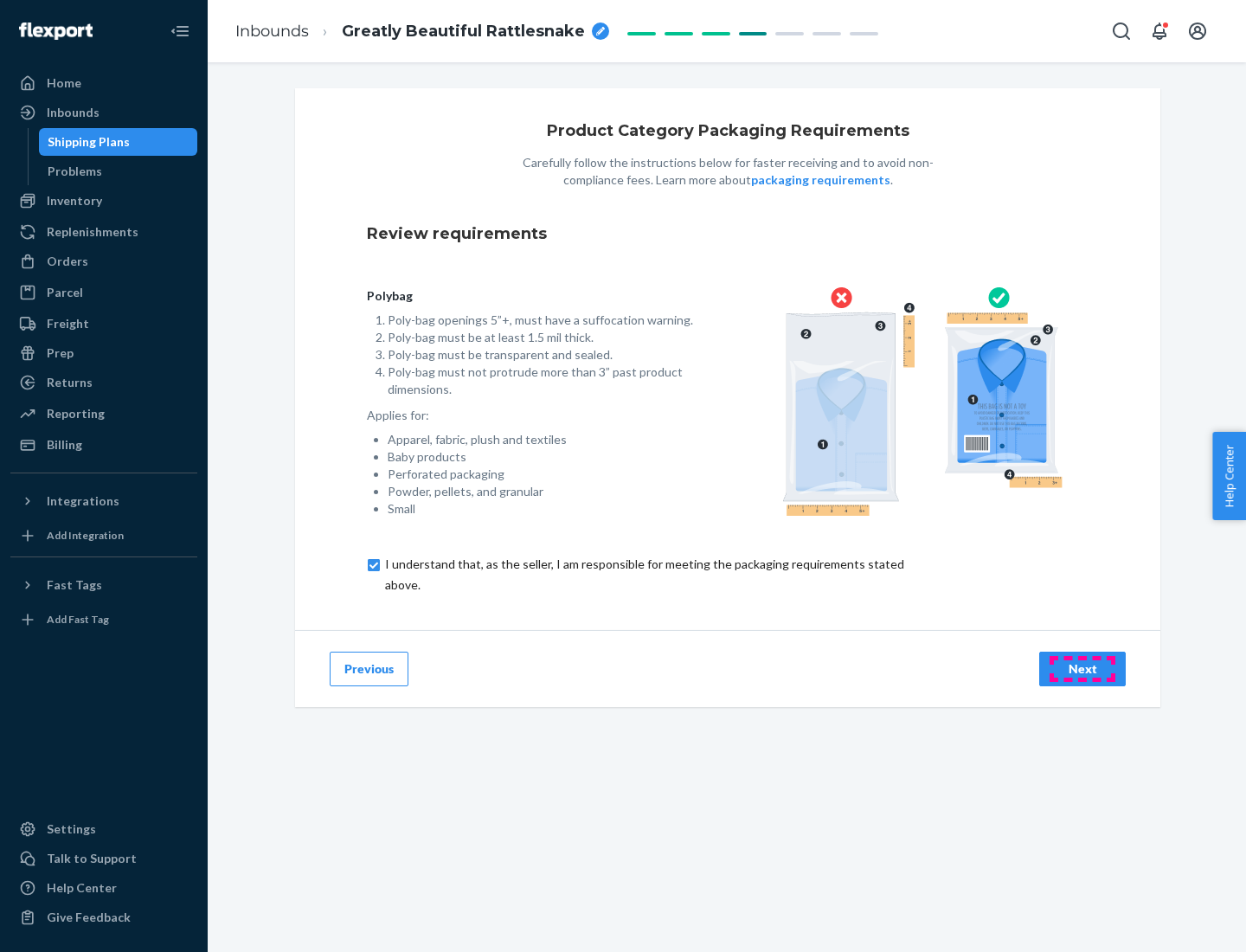
click at [1083, 668] on div "Next" at bounding box center [1083, 669] width 57 height 18
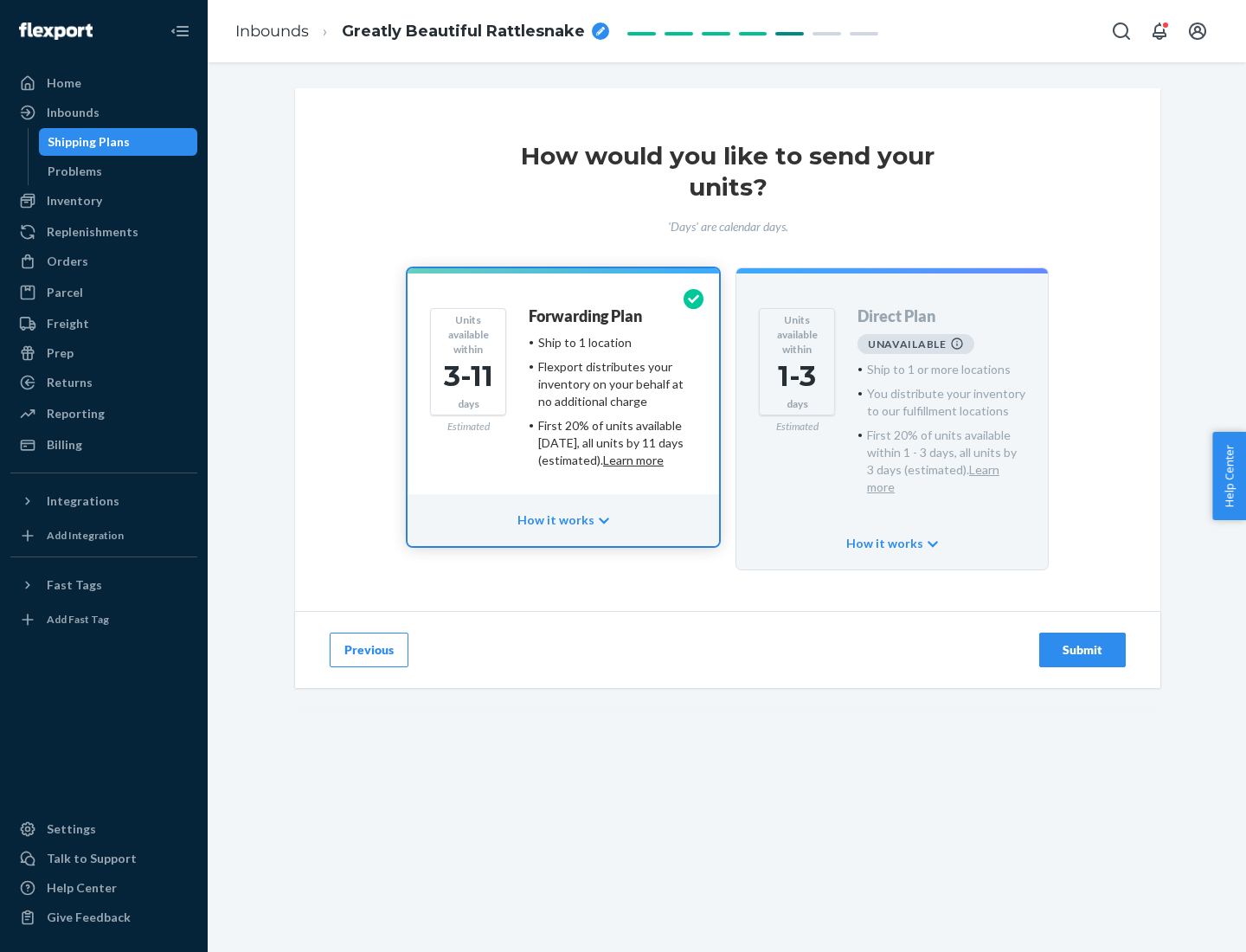
click at [587, 315] on h4 "Forwarding Plan" at bounding box center [585, 317] width 113 height 18
click at [1083, 642] on div "Submit" at bounding box center [1083, 650] width 57 height 18
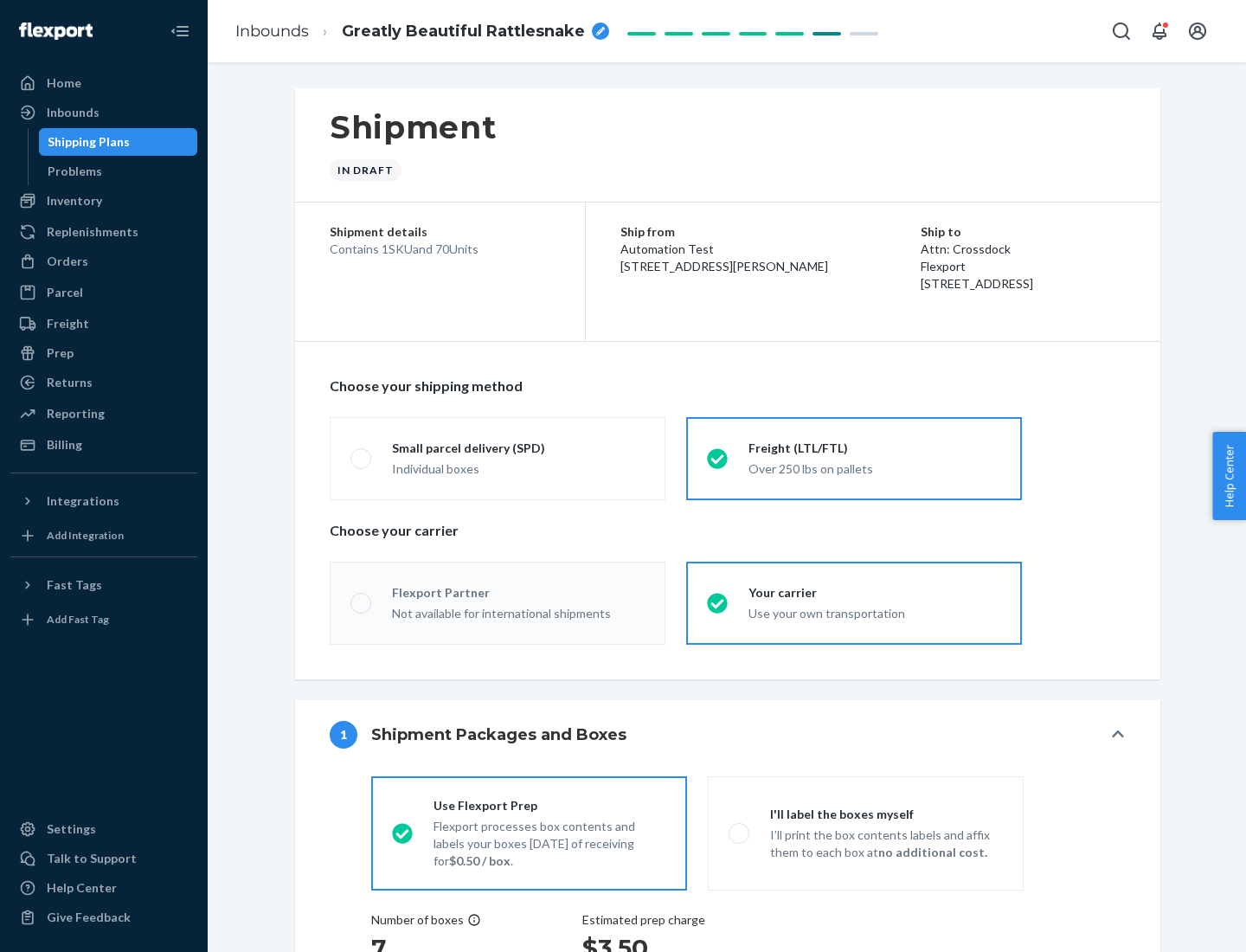
radio input "true"
radio input "false"
radio input "true"
radio input "false"
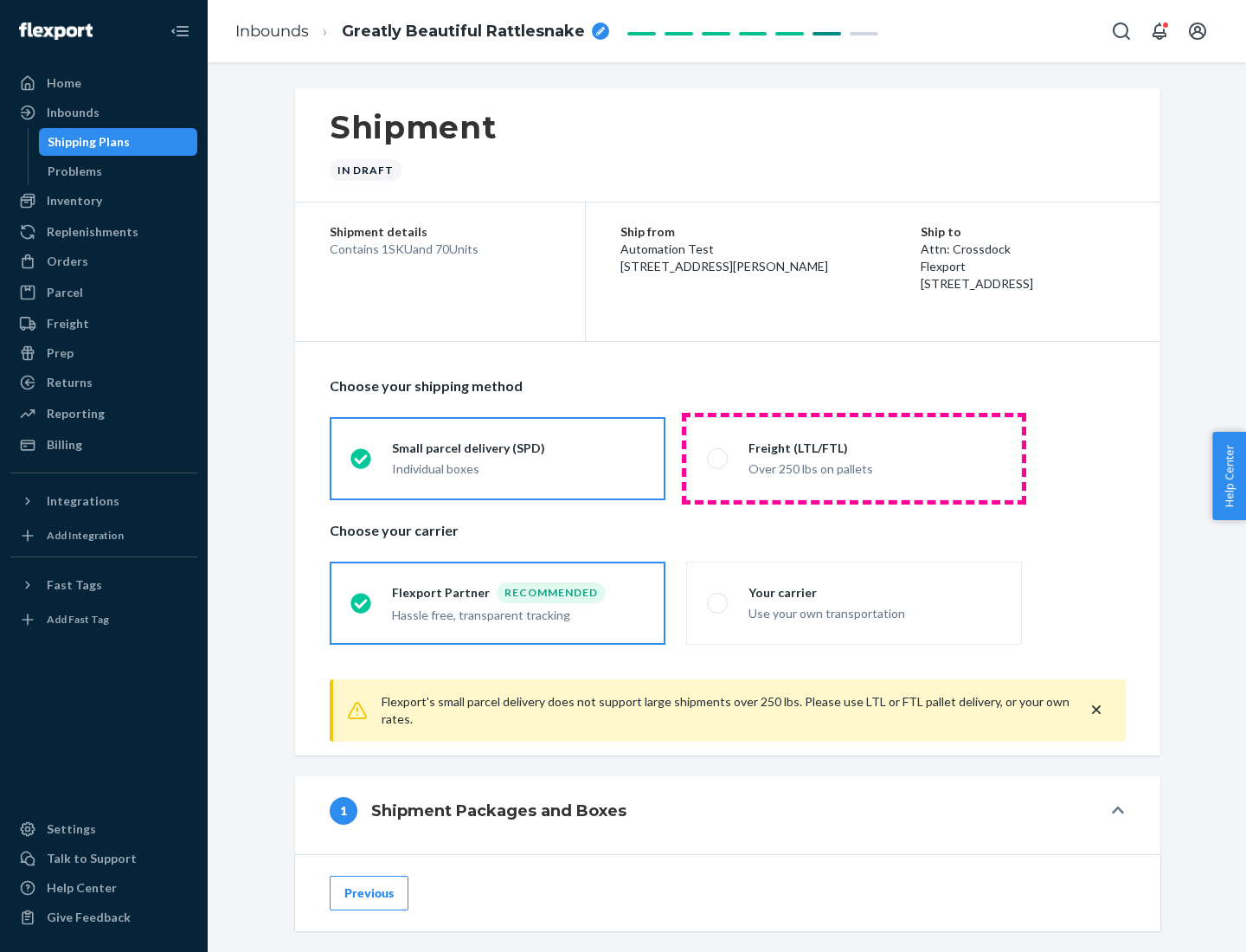
click at [854, 458] on div "Over 250 lbs on pallets" at bounding box center [875, 467] width 253 height 21
click at [718, 458] on input "Freight (LTL/FTL) Over 250 lbs on pallets" at bounding box center [712, 458] width 11 height 11
radio input "true"
radio input "false"
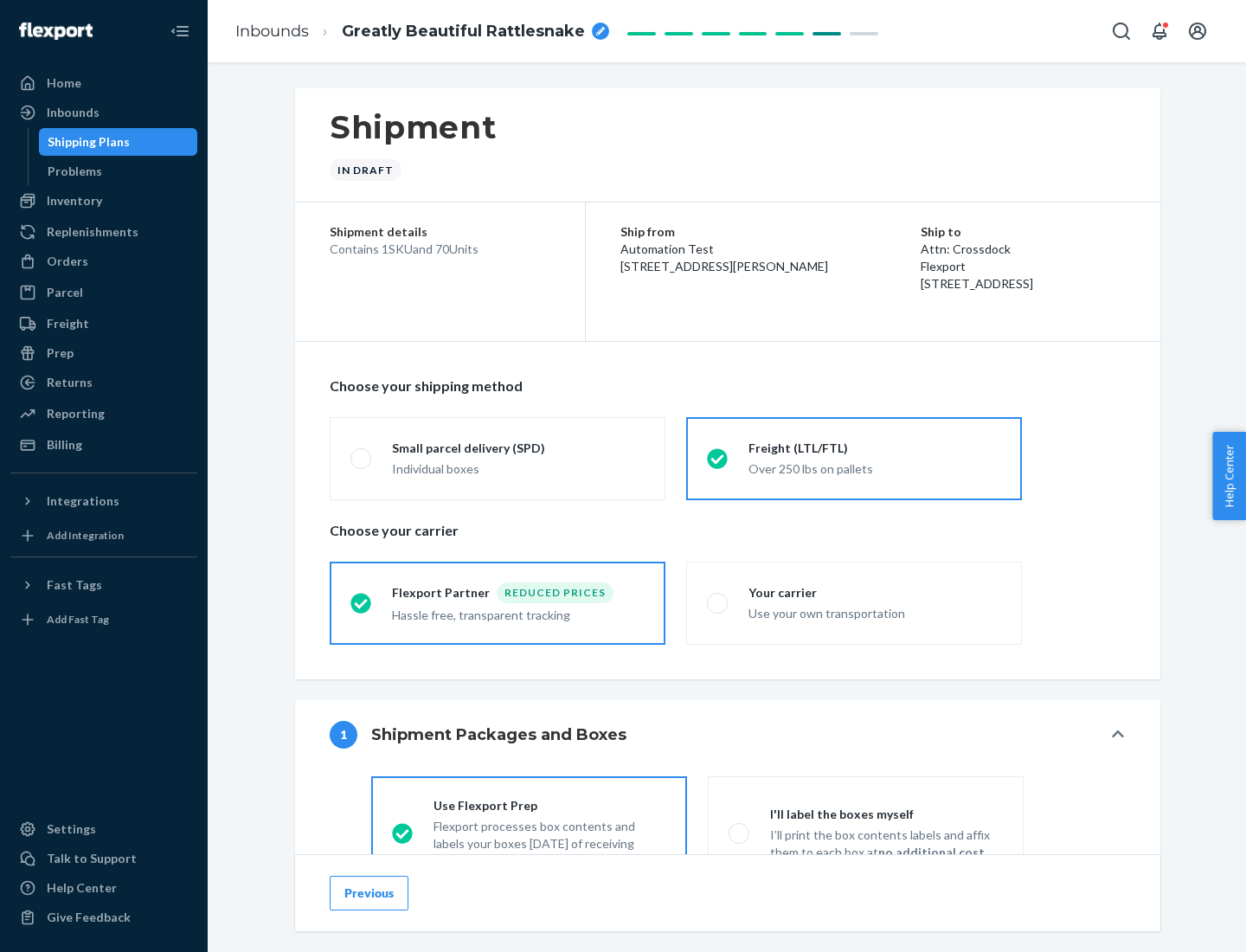
scroll to position [96, 0]
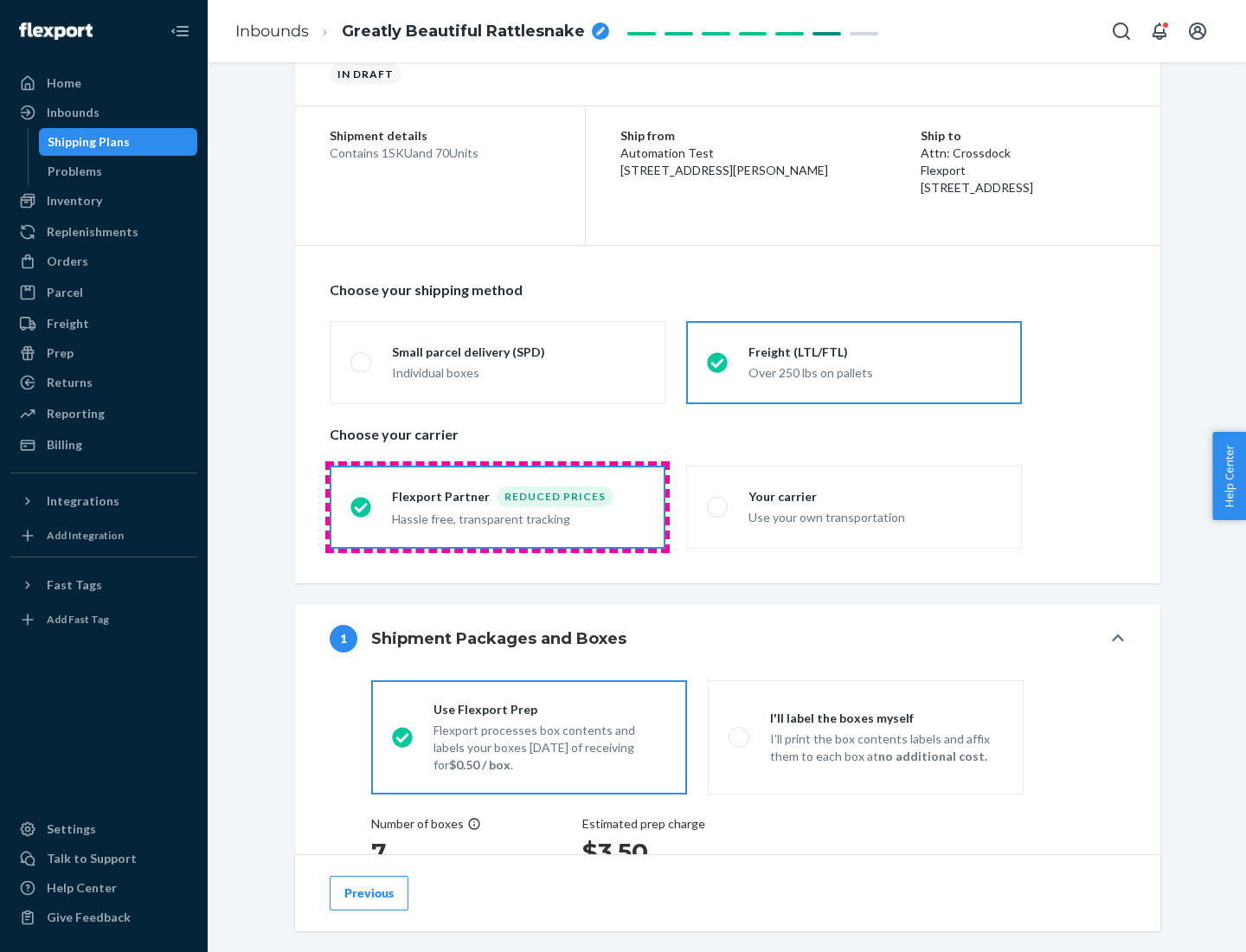
click at [497, 507] on div "Hassle free, transparent tracking" at bounding box center [518, 517] width 253 height 21
click at [362, 506] on input "Flexport Partner Reduced prices Hassle free, transparent tracking" at bounding box center [356, 506] width 11 height 11
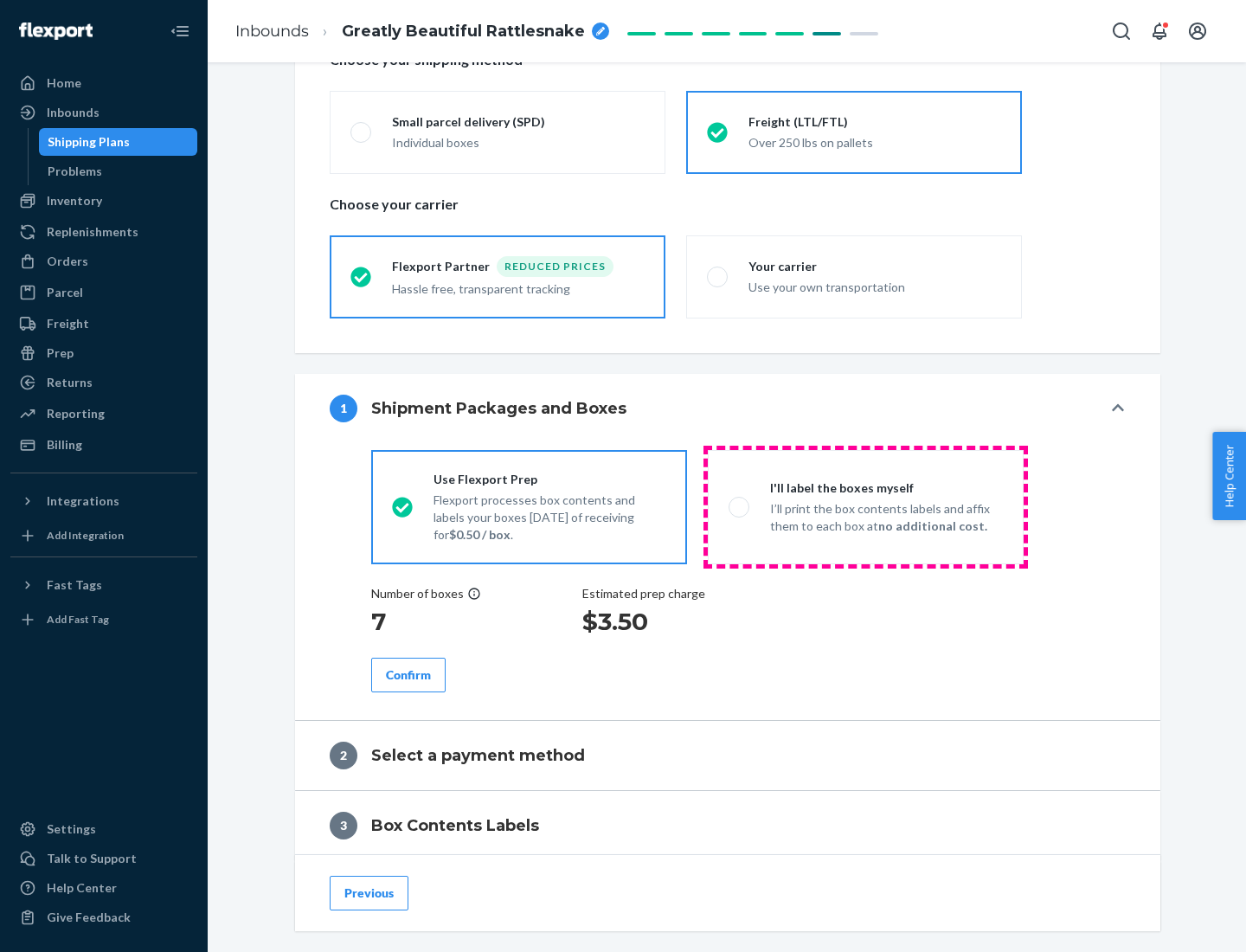
click at [866, 506] on p "I’ll print the box contents labels and affix them to each box at no additional …" at bounding box center [886, 517] width 233 height 34
click at [740, 506] on input "I'll label the boxes myself I’ll print the box contents labels and affix them t…" at bounding box center [734, 506] width 11 height 11
radio input "true"
radio input "false"
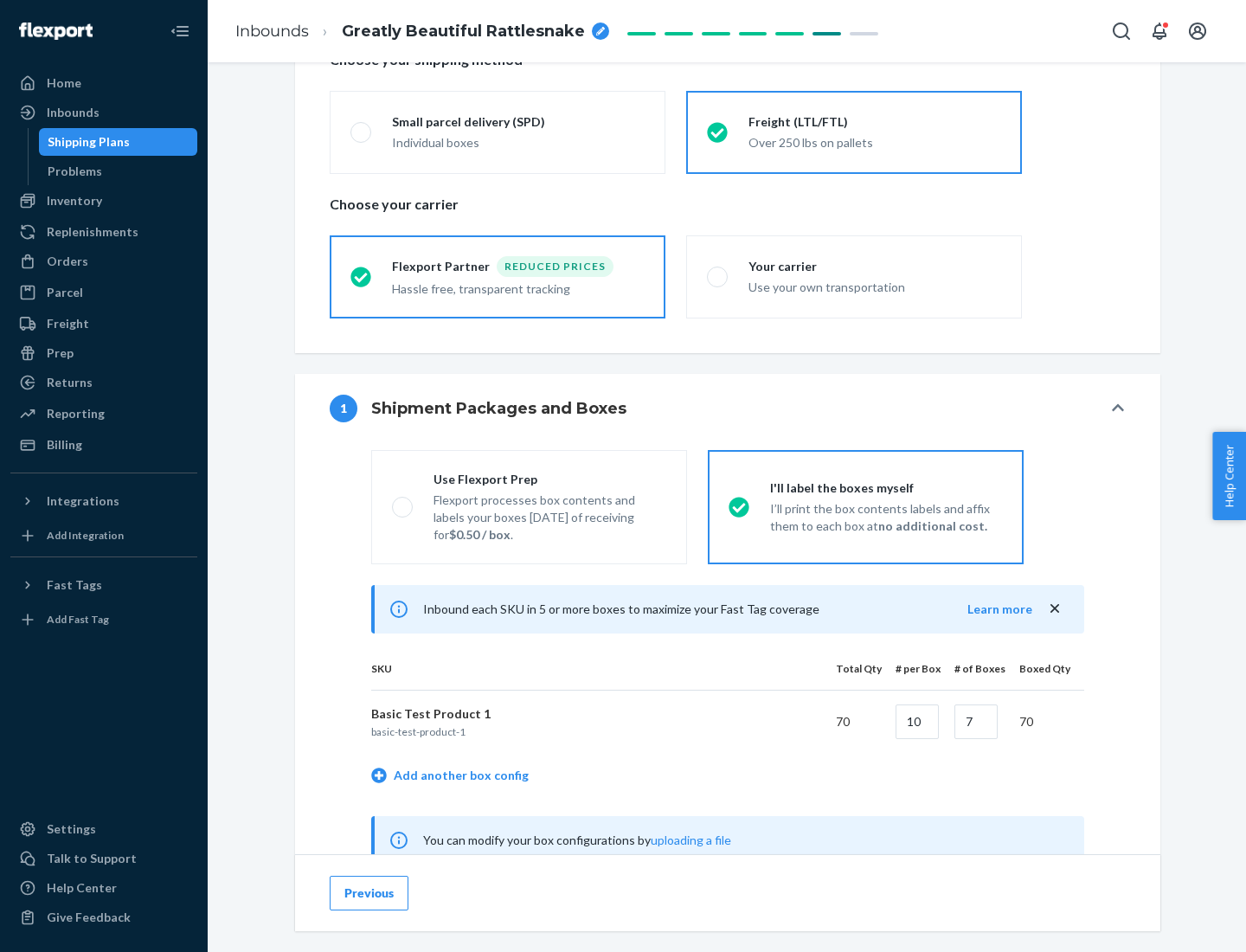
scroll to position [540, 0]
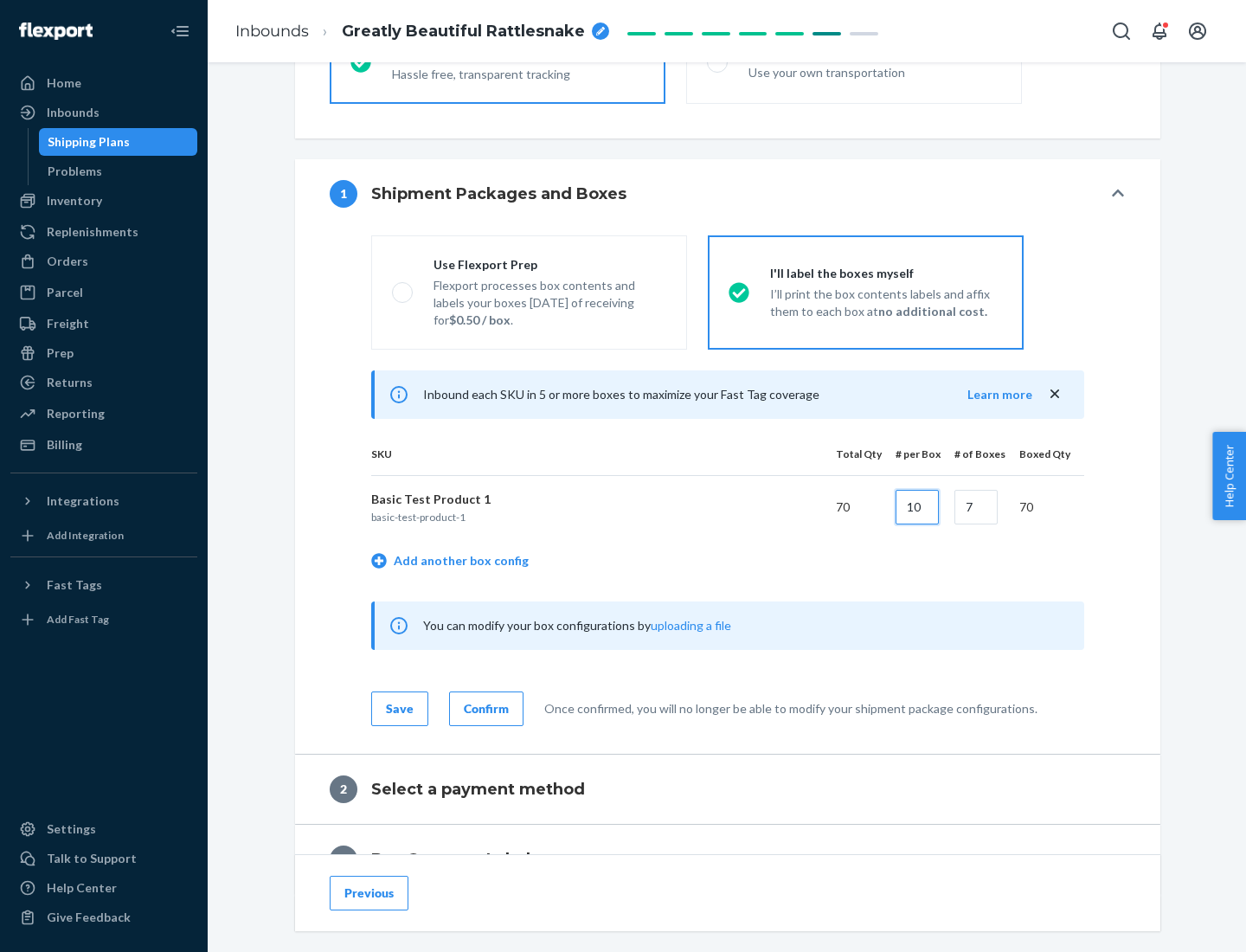
type input "10"
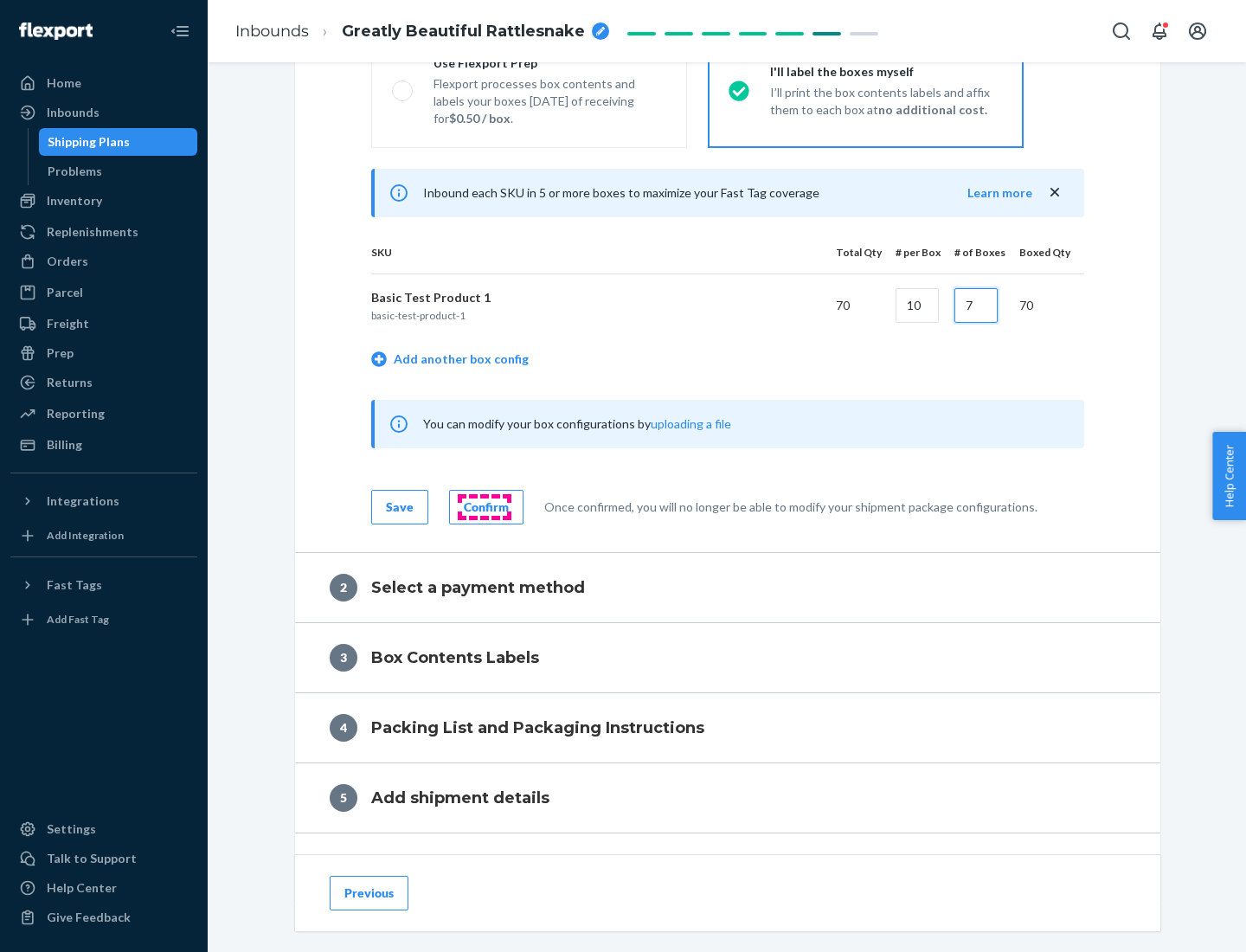
type input "7"
click at [483, 506] on div "Confirm" at bounding box center [486, 507] width 45 height 18
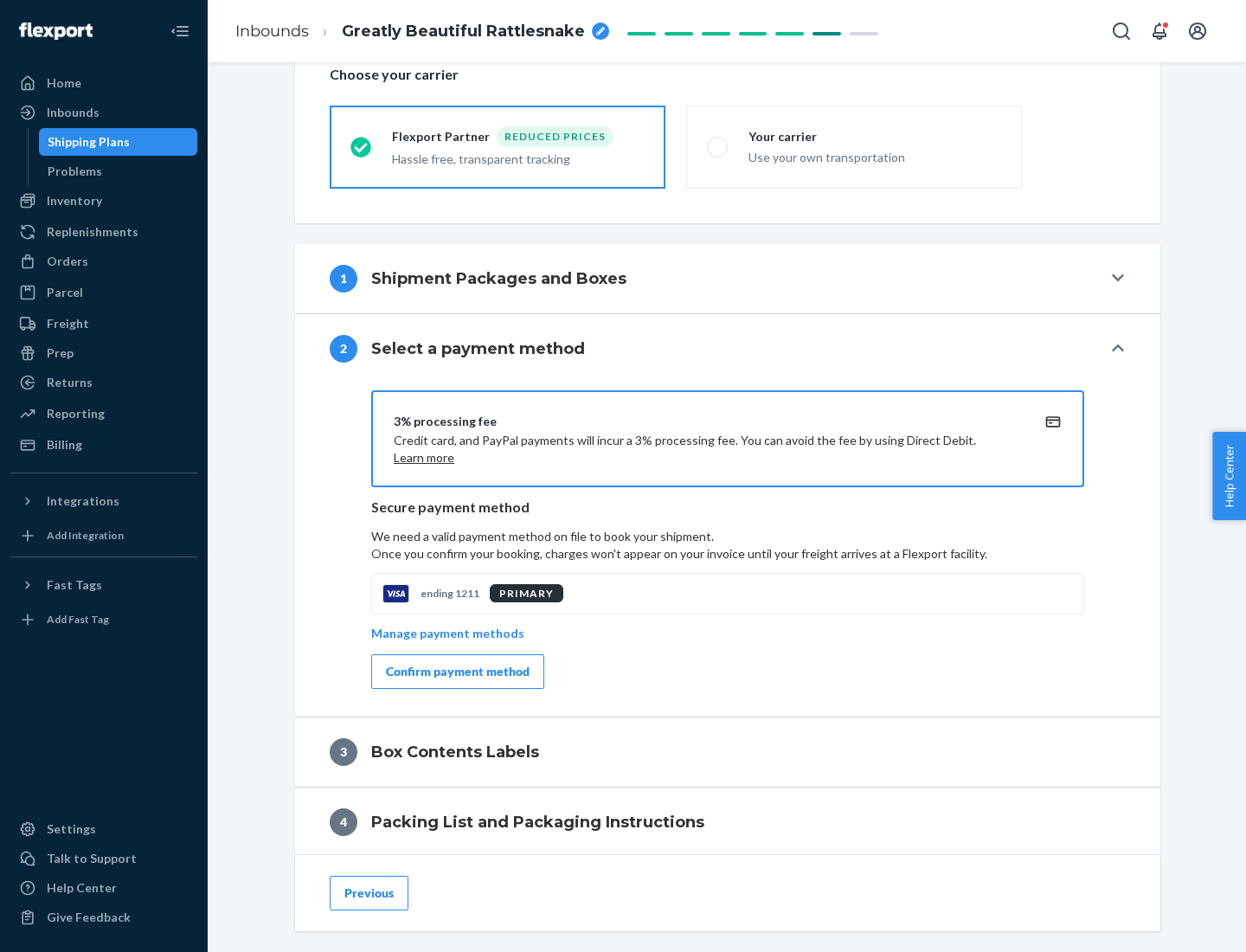
scroll to position [620, 0]
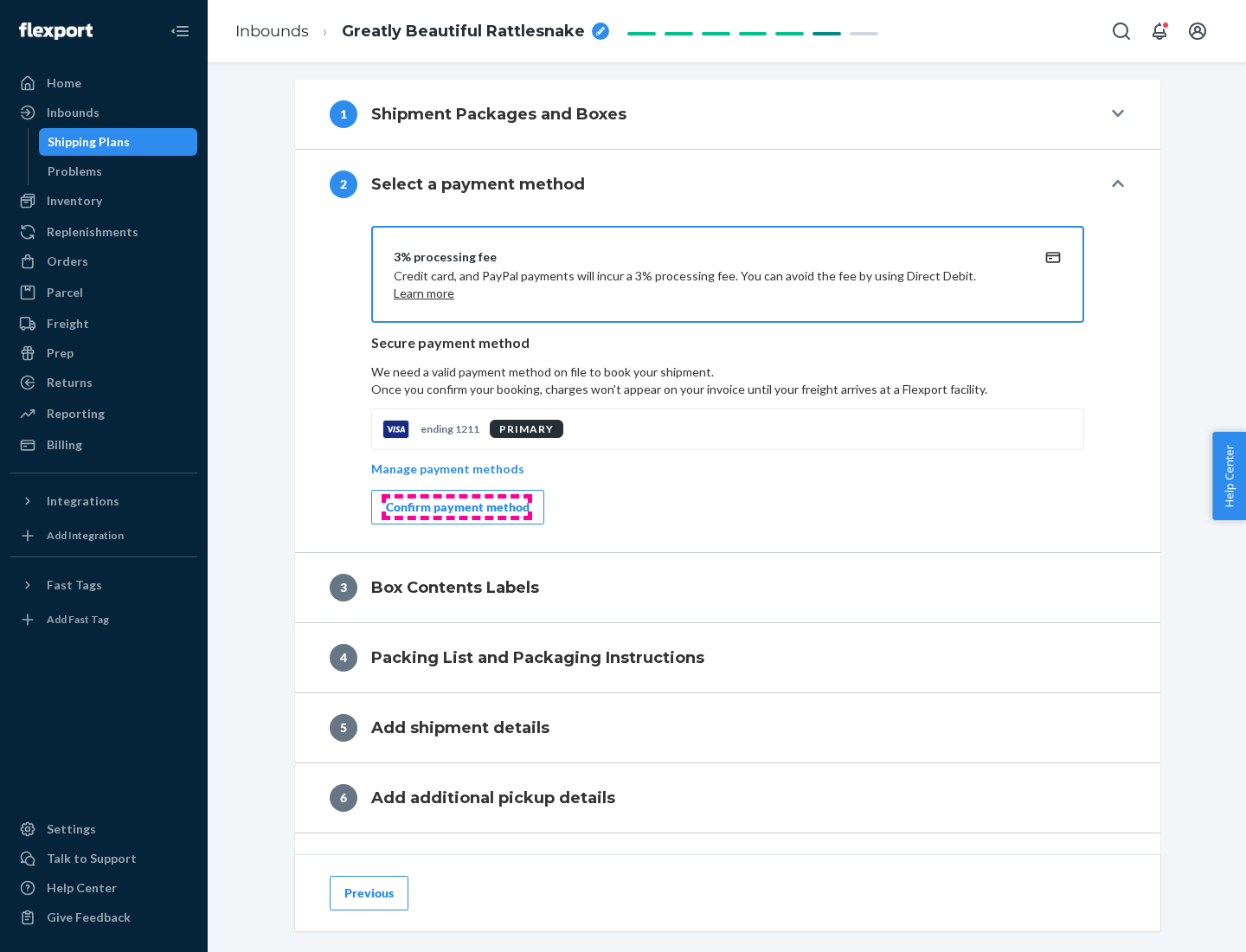
click at [456, 507] on div "Confirm payment method" at bounding box center [458, 507] width 143 height 18
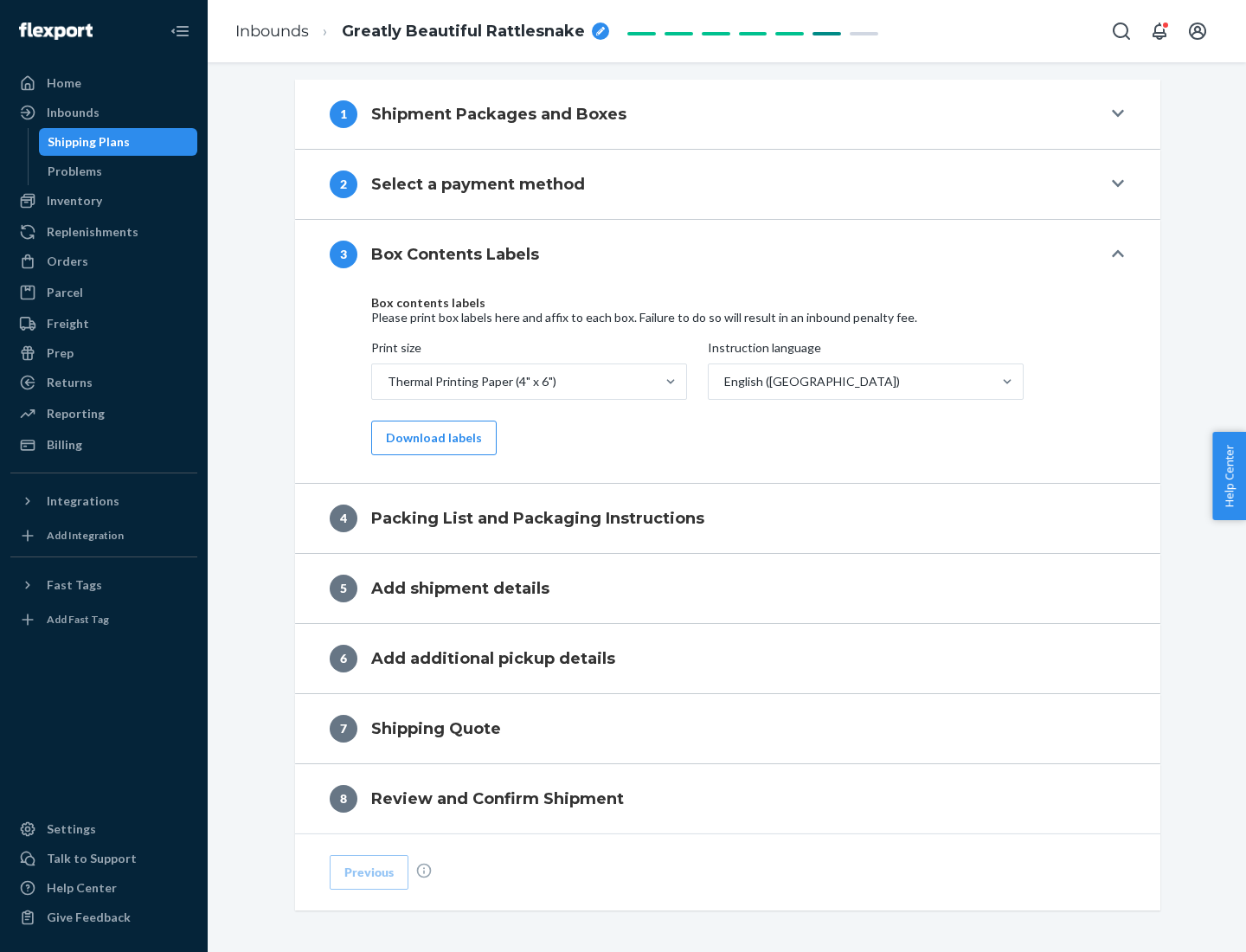
scroll to position [551, 0]
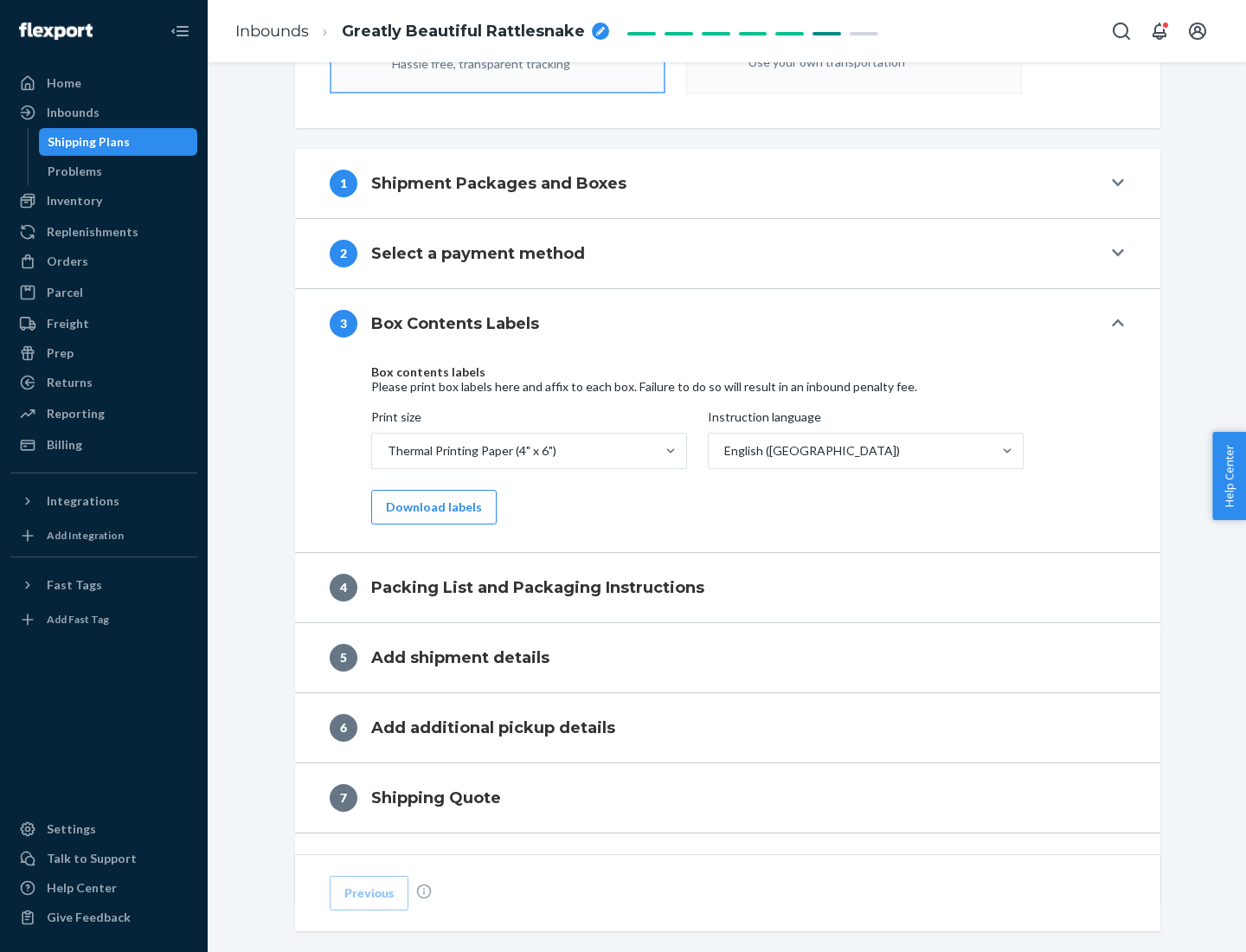
click at [430, 507] on button "Download labels" at bounding box center [434, 506] width 126 height 34
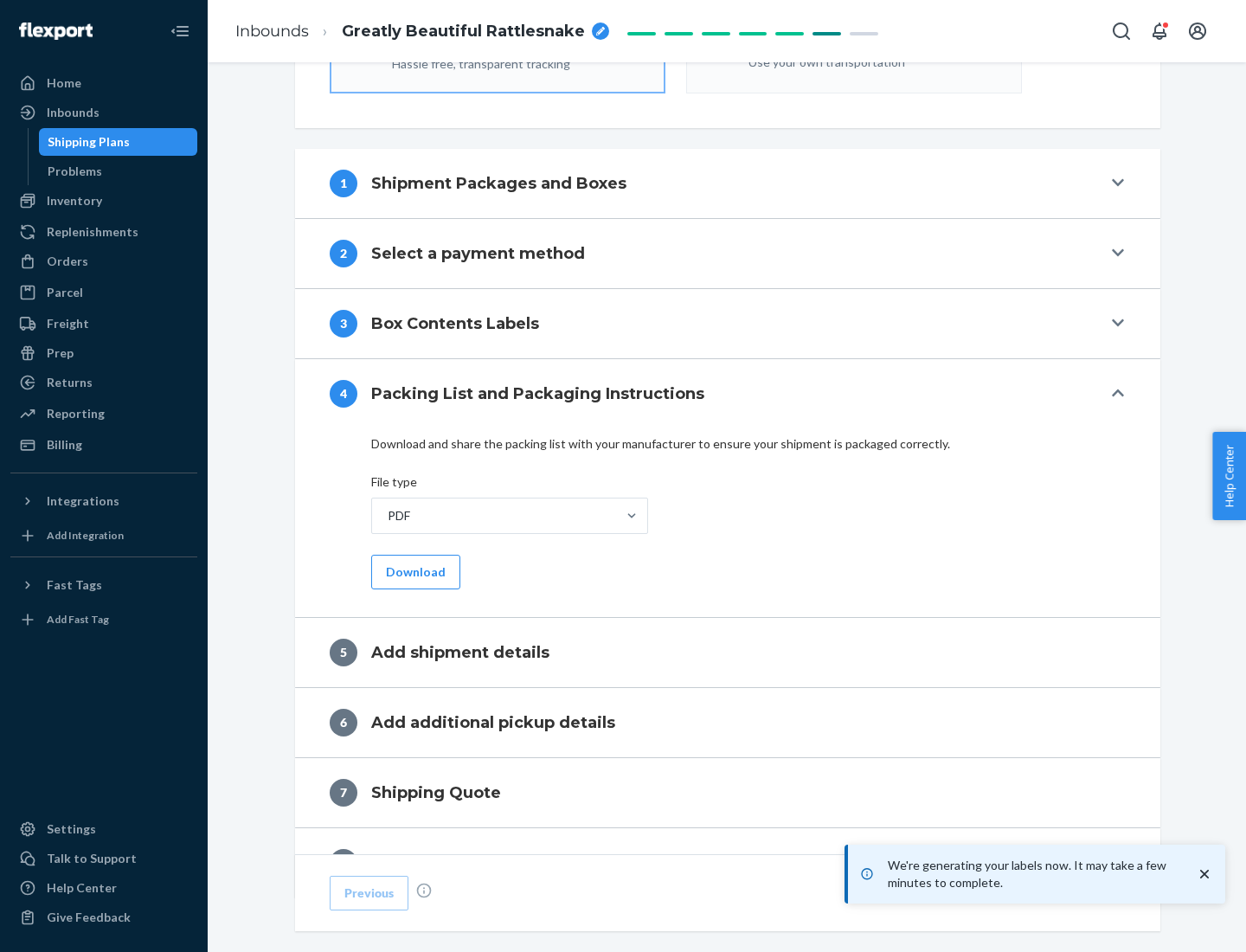
scroll to position [616, 0]
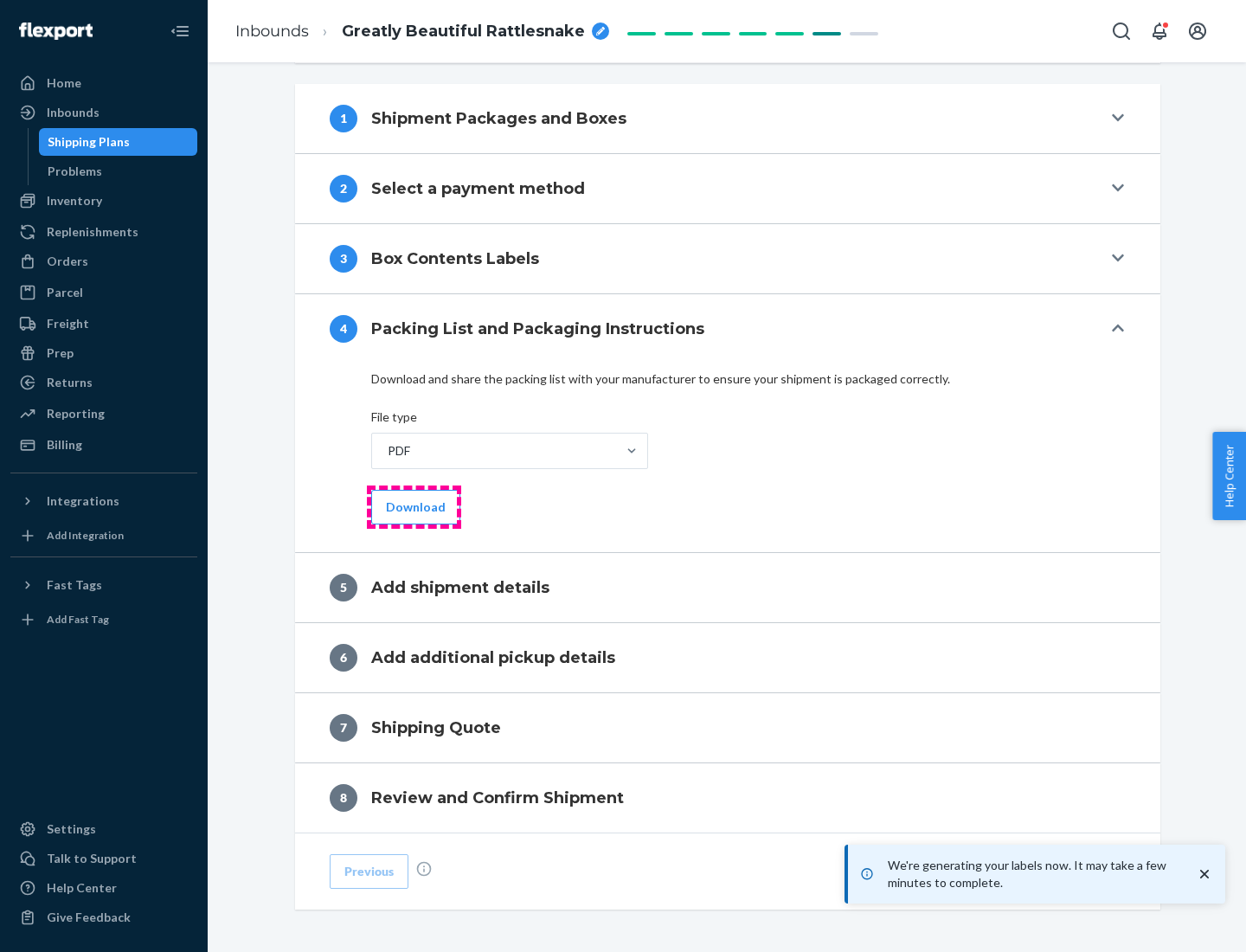
click at [414, 506] on button "Download" at bounding box center [416, 506] width 89 height 34
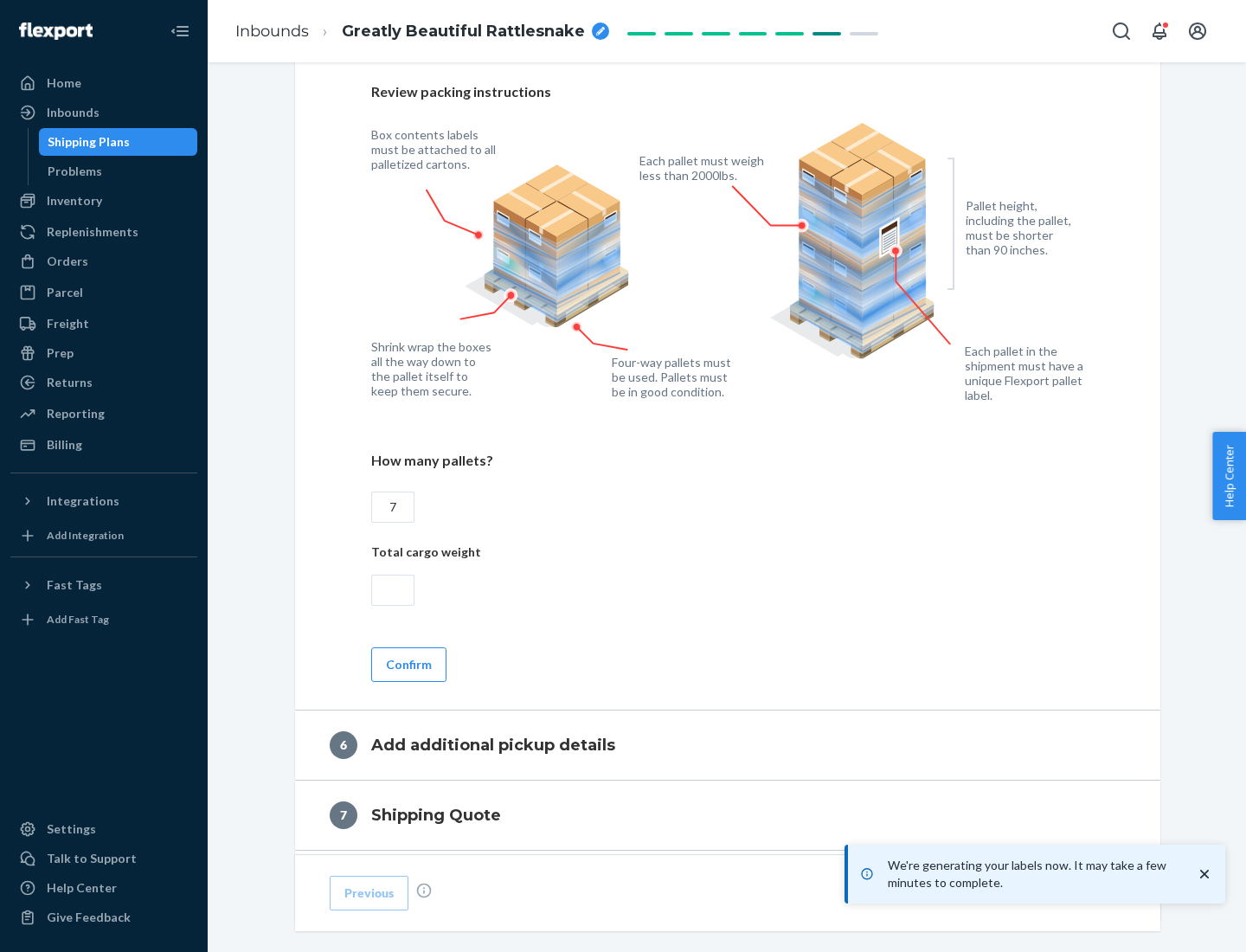
scroll to position [1194, 0]
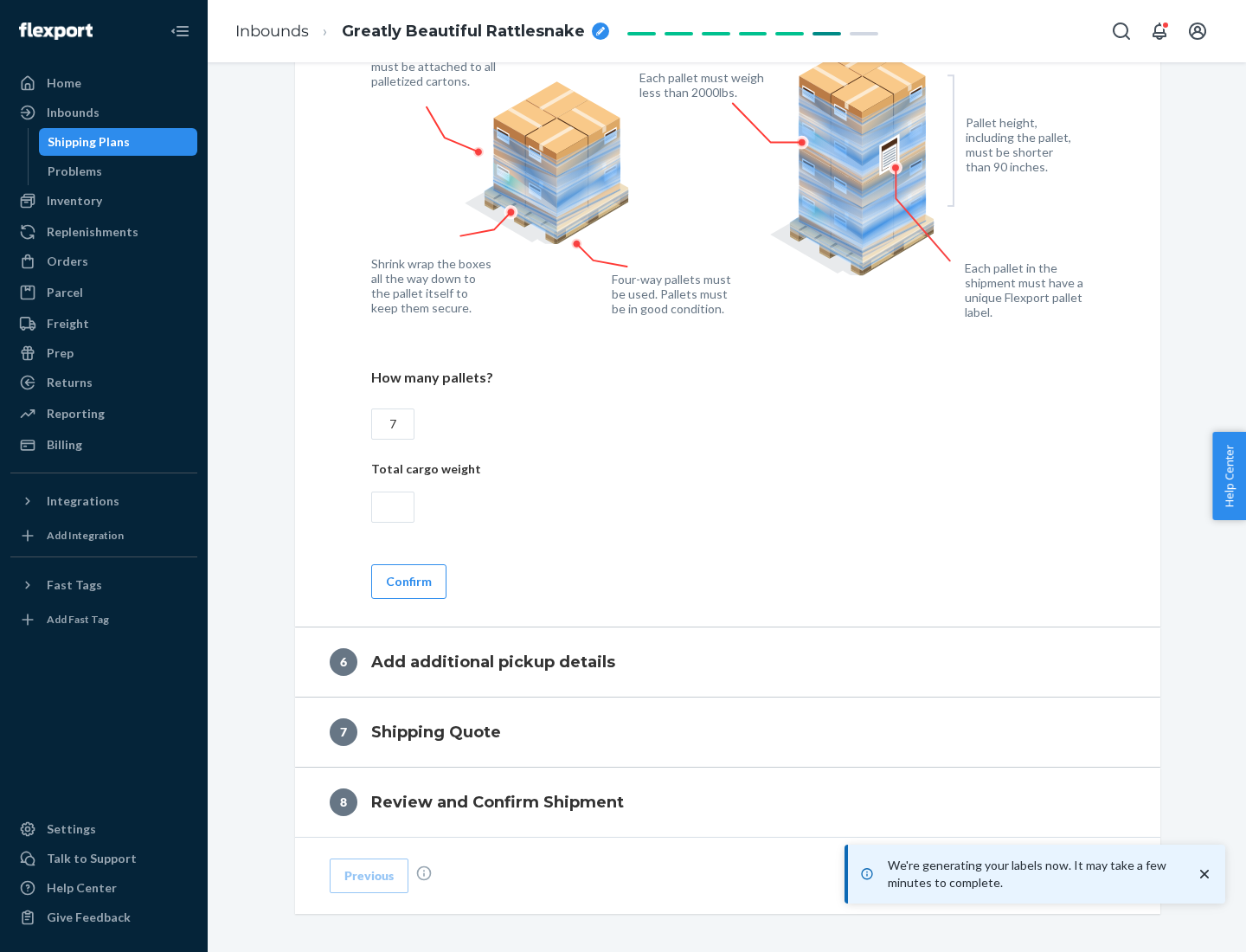
type input "7"
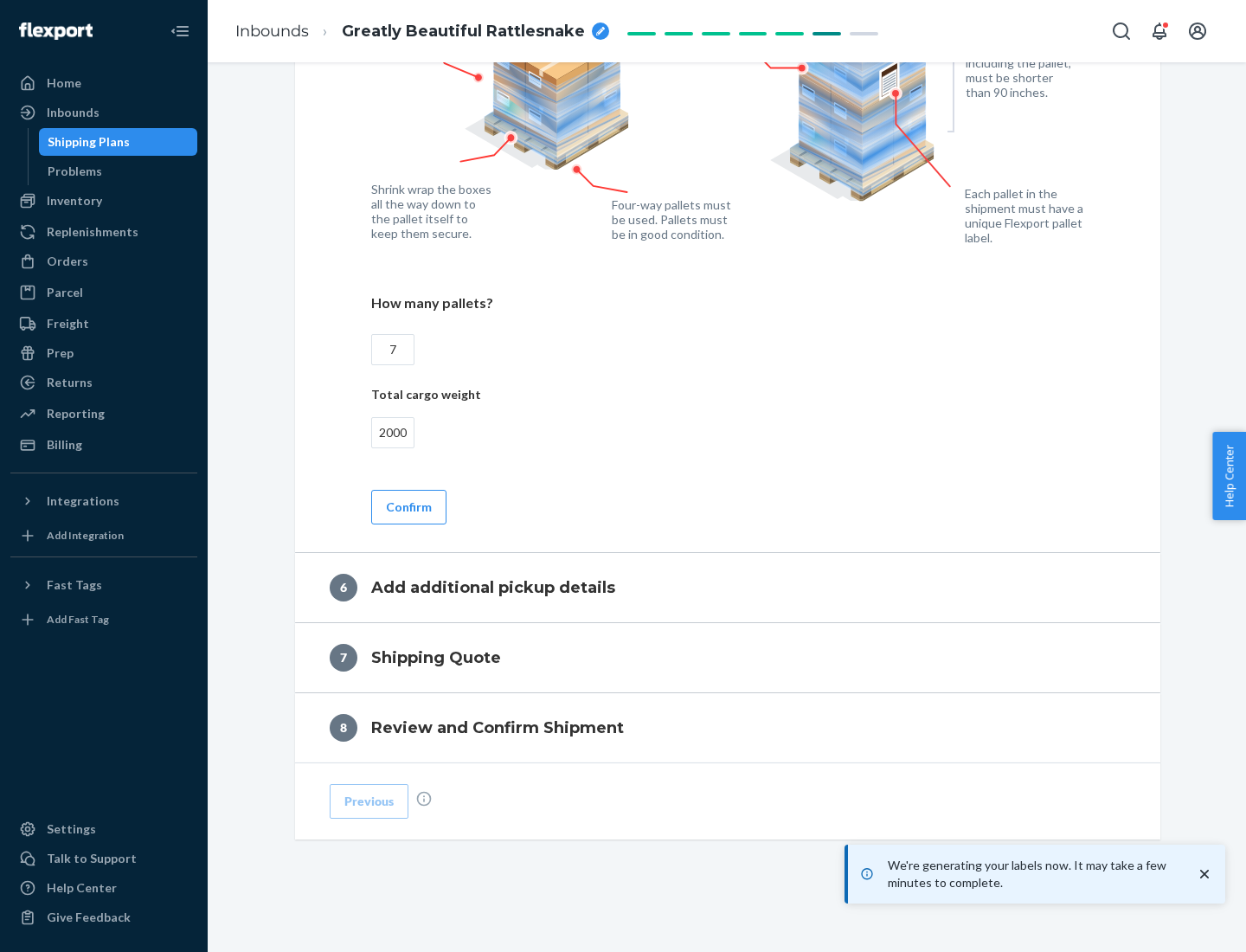
type input "2000"
click at [408, 506] on button "Confirm" at bounding box center [409, 506] width 76 height 34
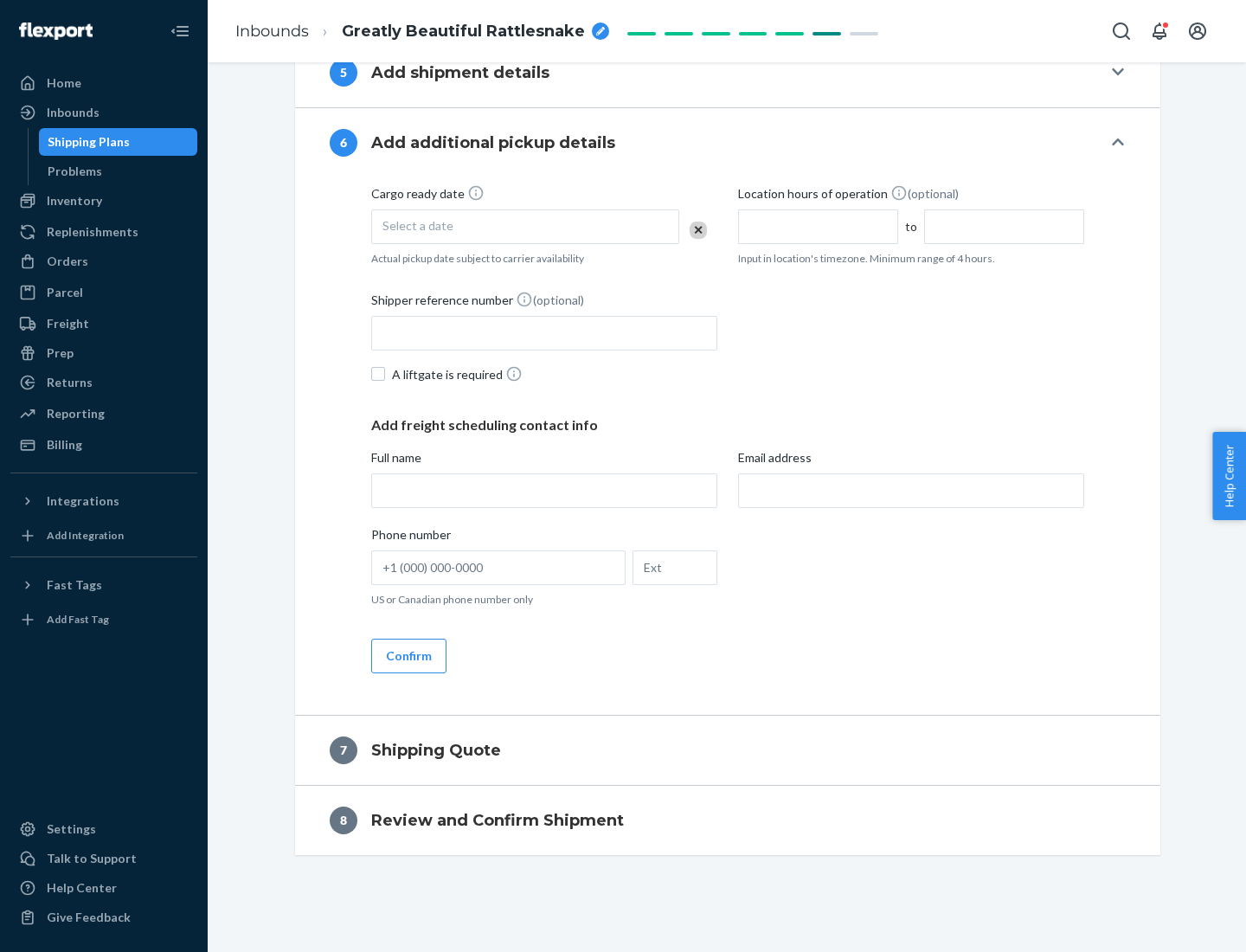
scroll to position [662, 0]
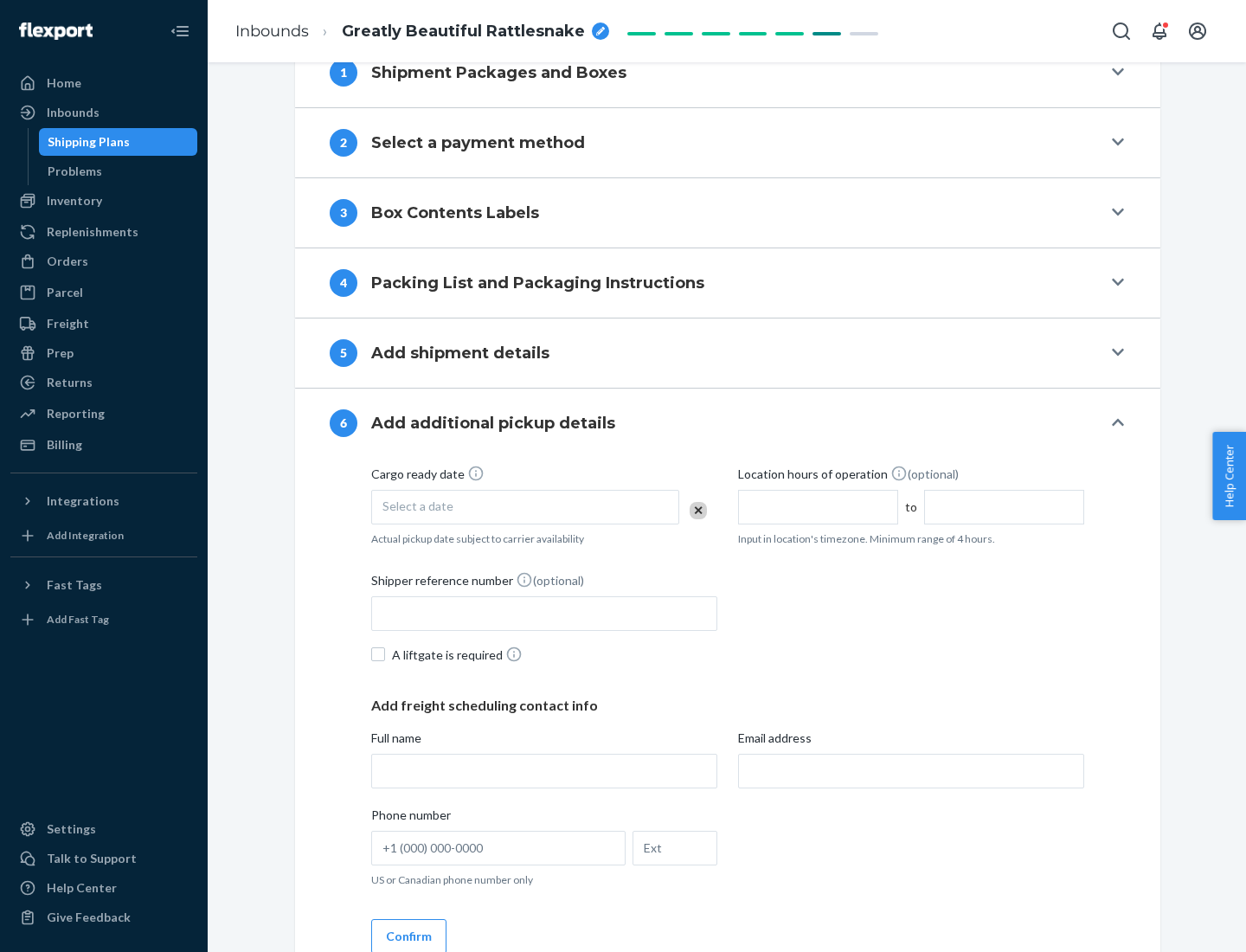
click at [526, 506] on div "Select a date" at bounding box center [526, 506] width 309 height 34
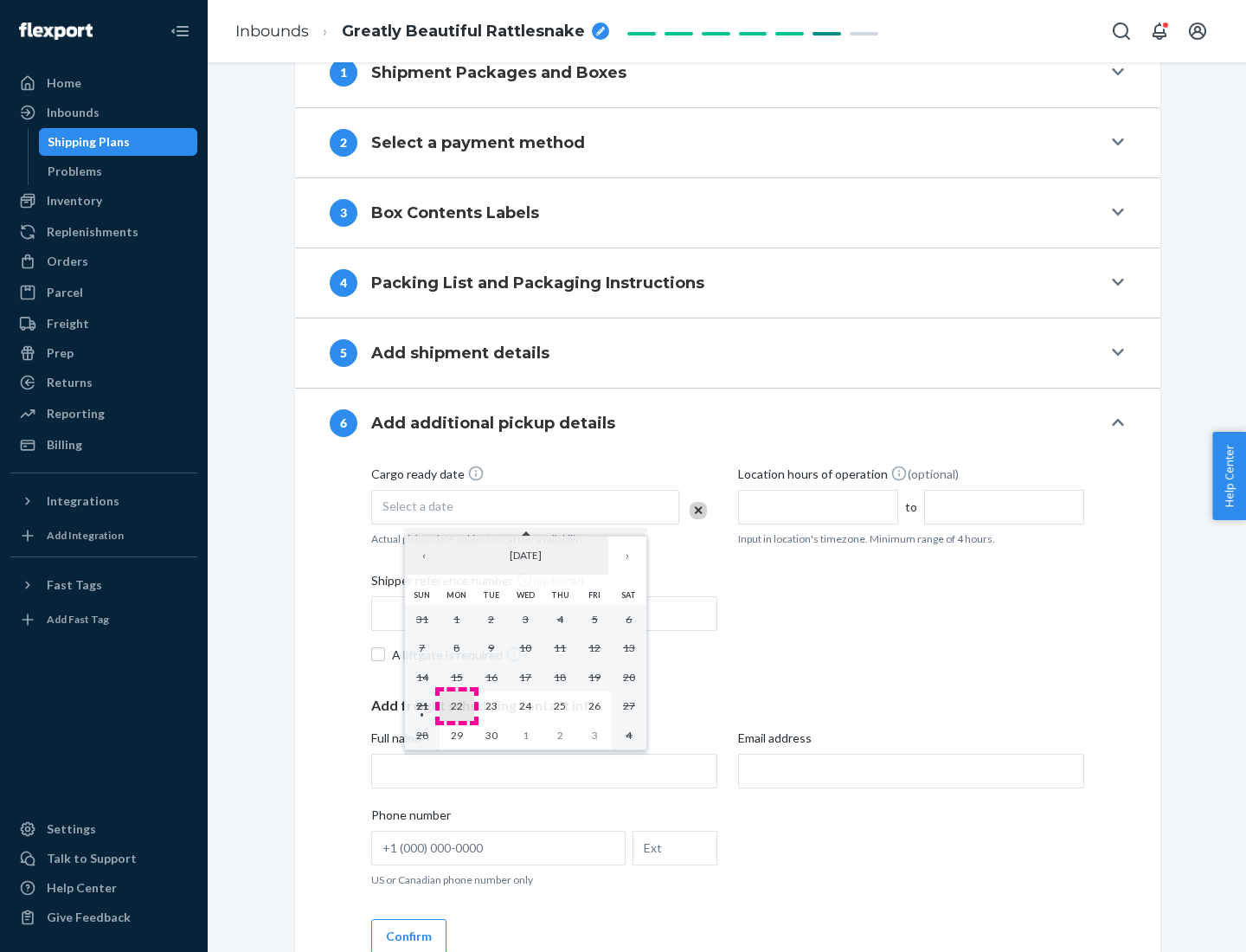
click at [456, 705] on abbr "22" at bounding box center [457, 705] width 12 height 13
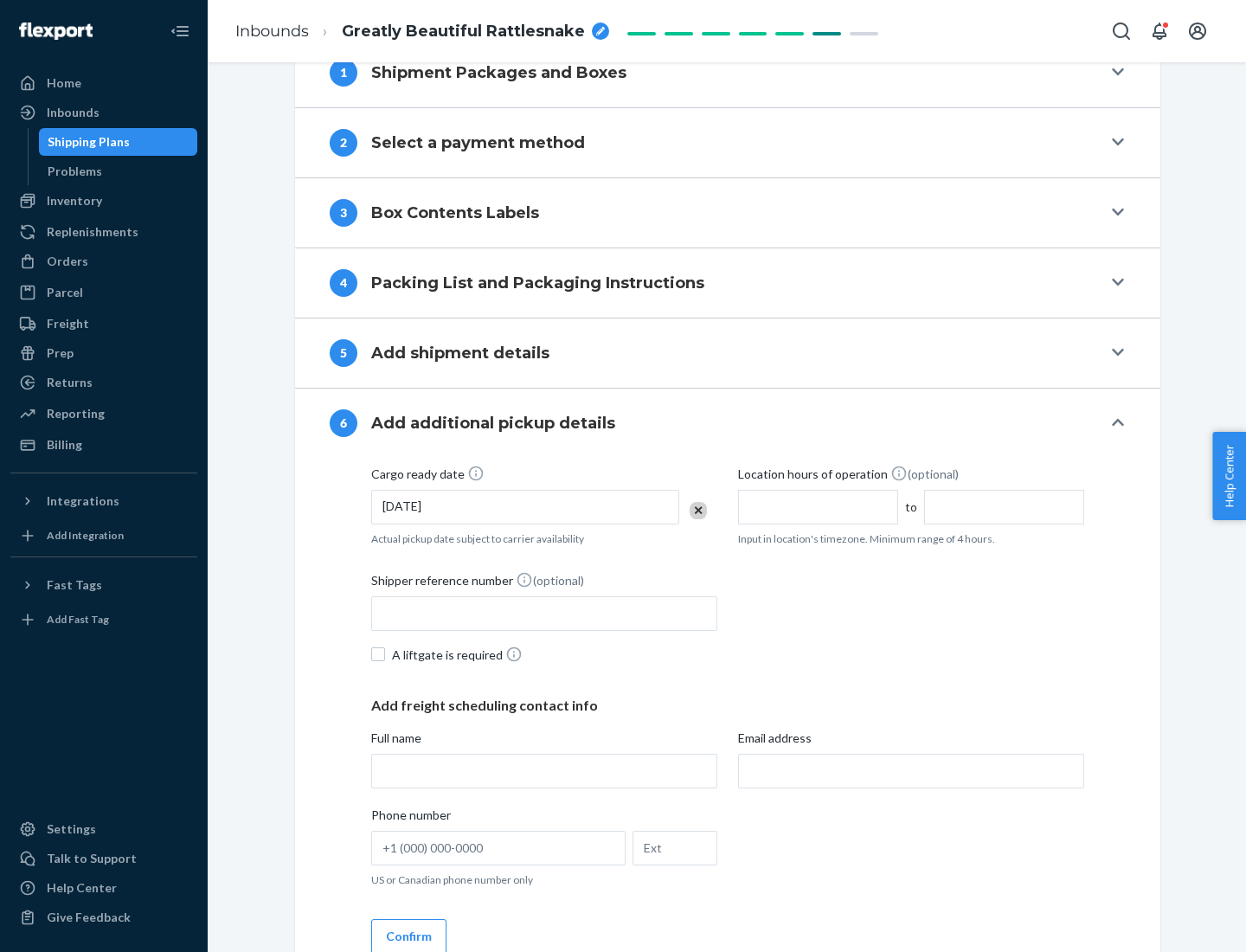
scroll to position [925, 0]
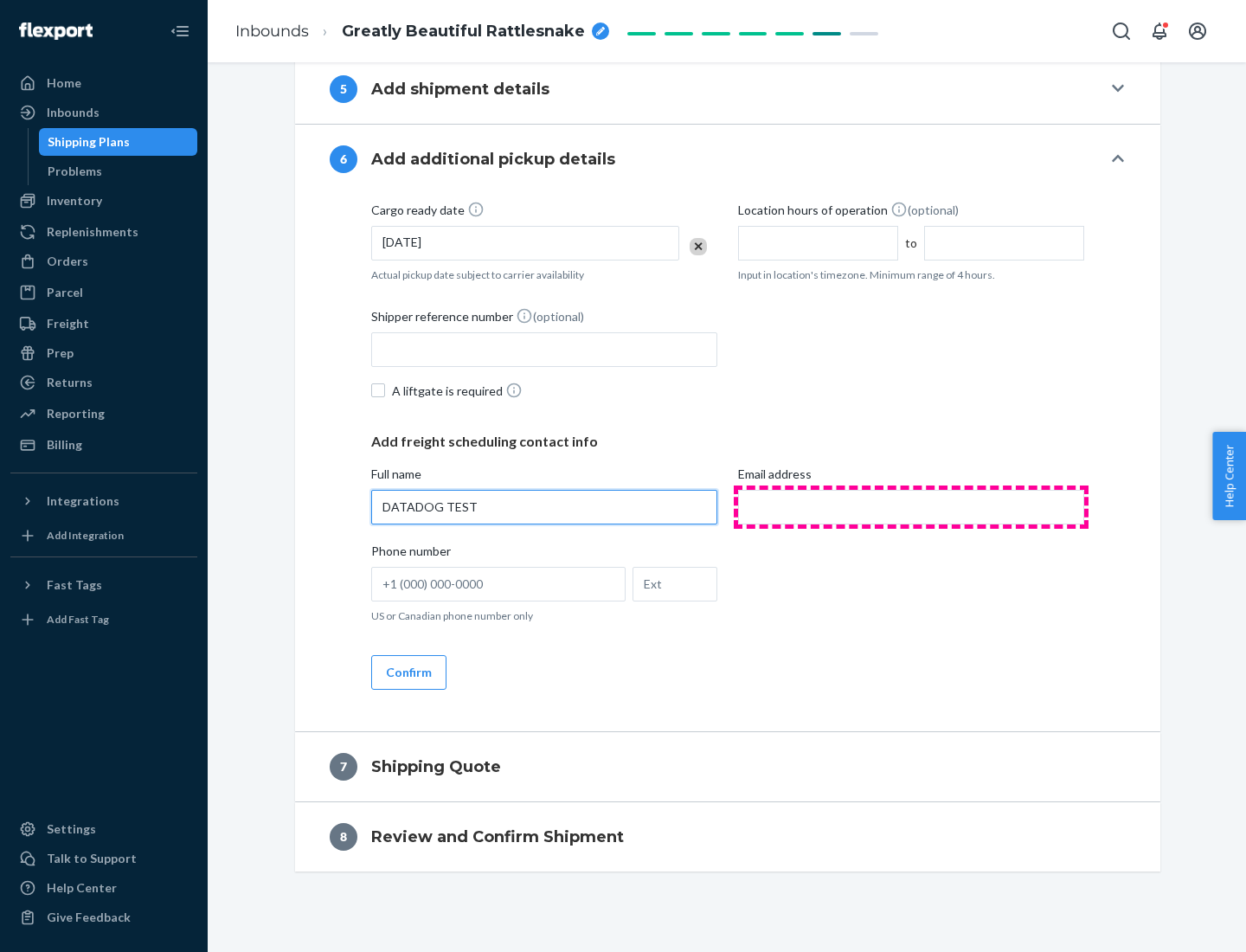
type input "DATADOG TEST"
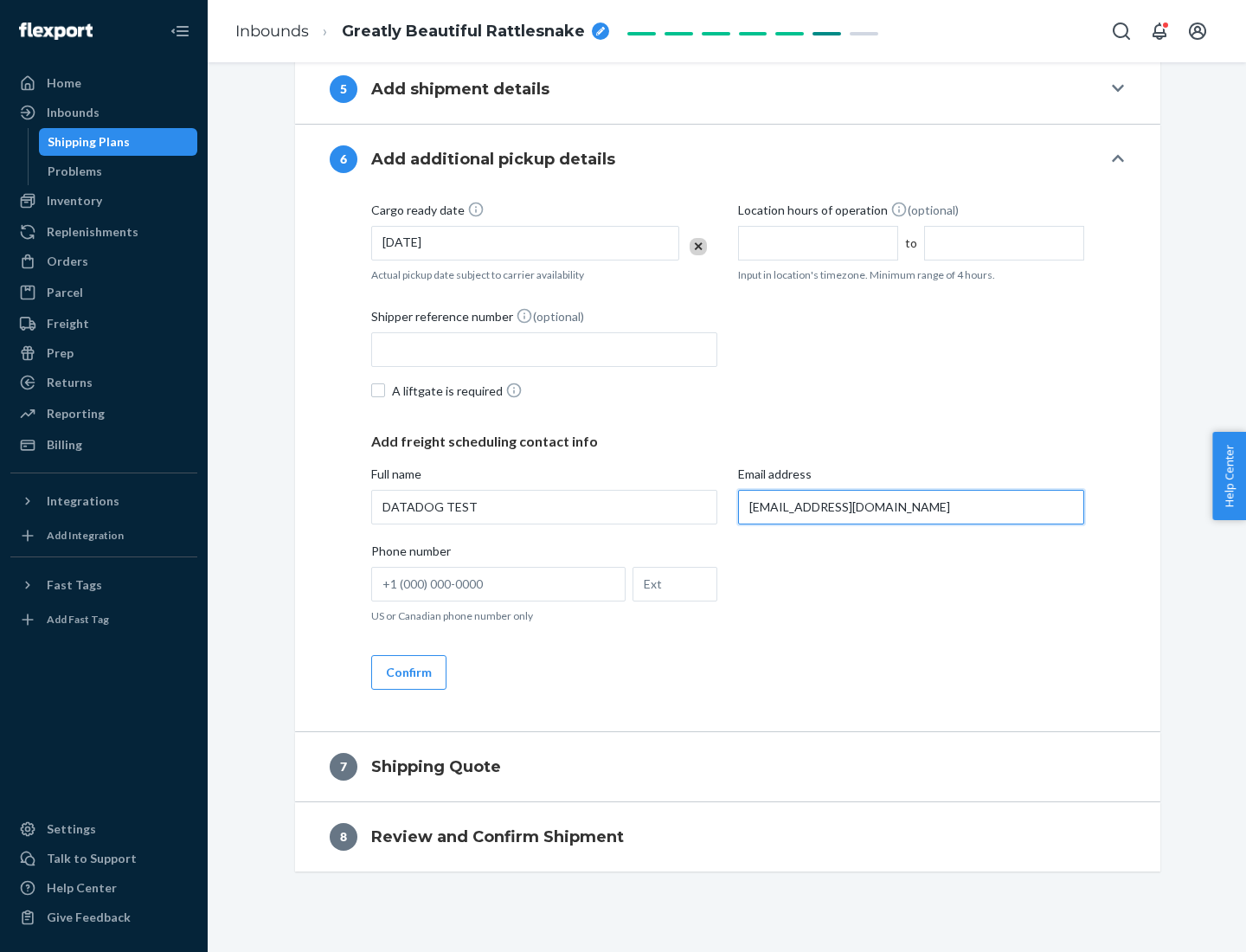
scroll to position [942, 0]
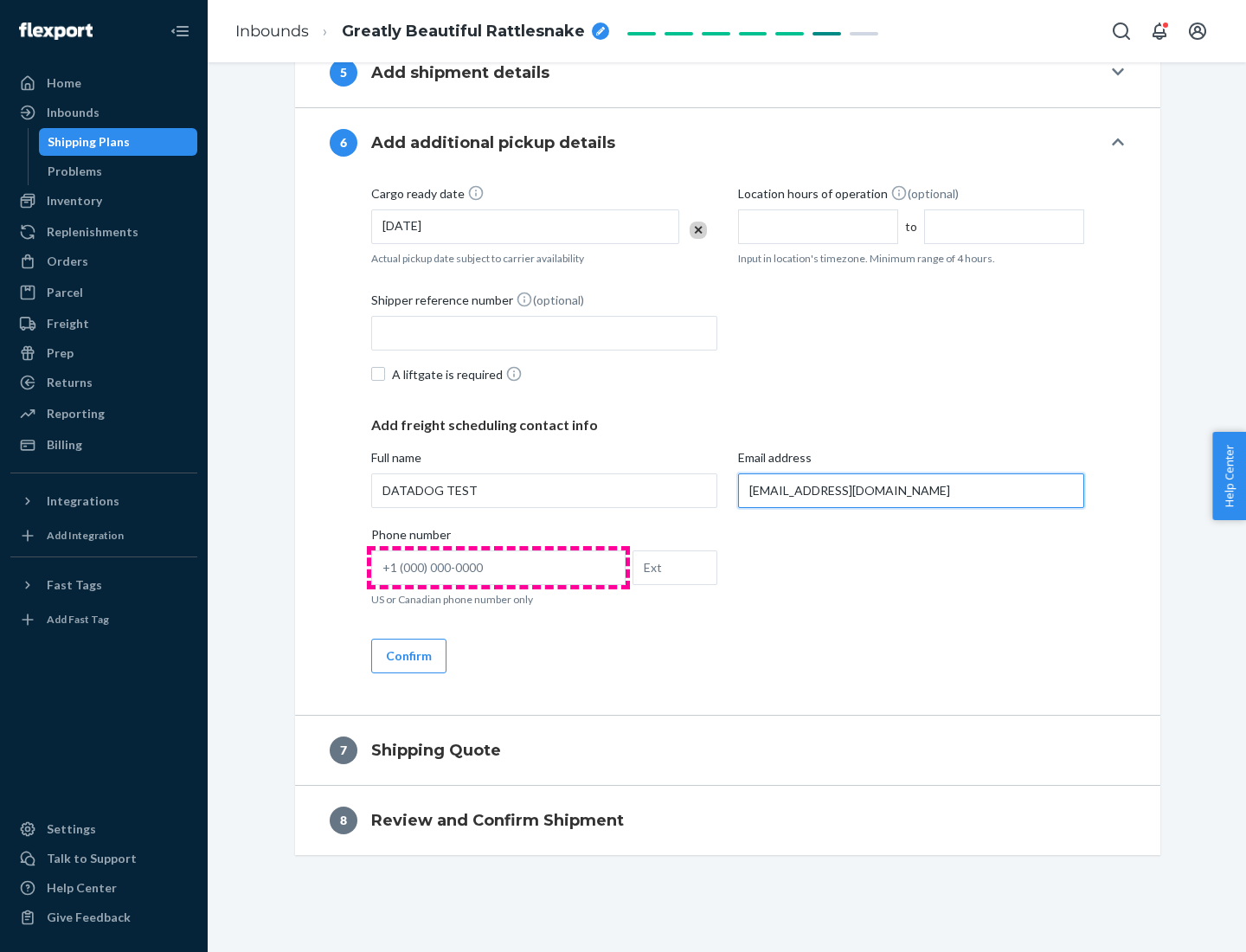
type input "[EMAIL_ADDRESS][DOMAIN_NAME]"
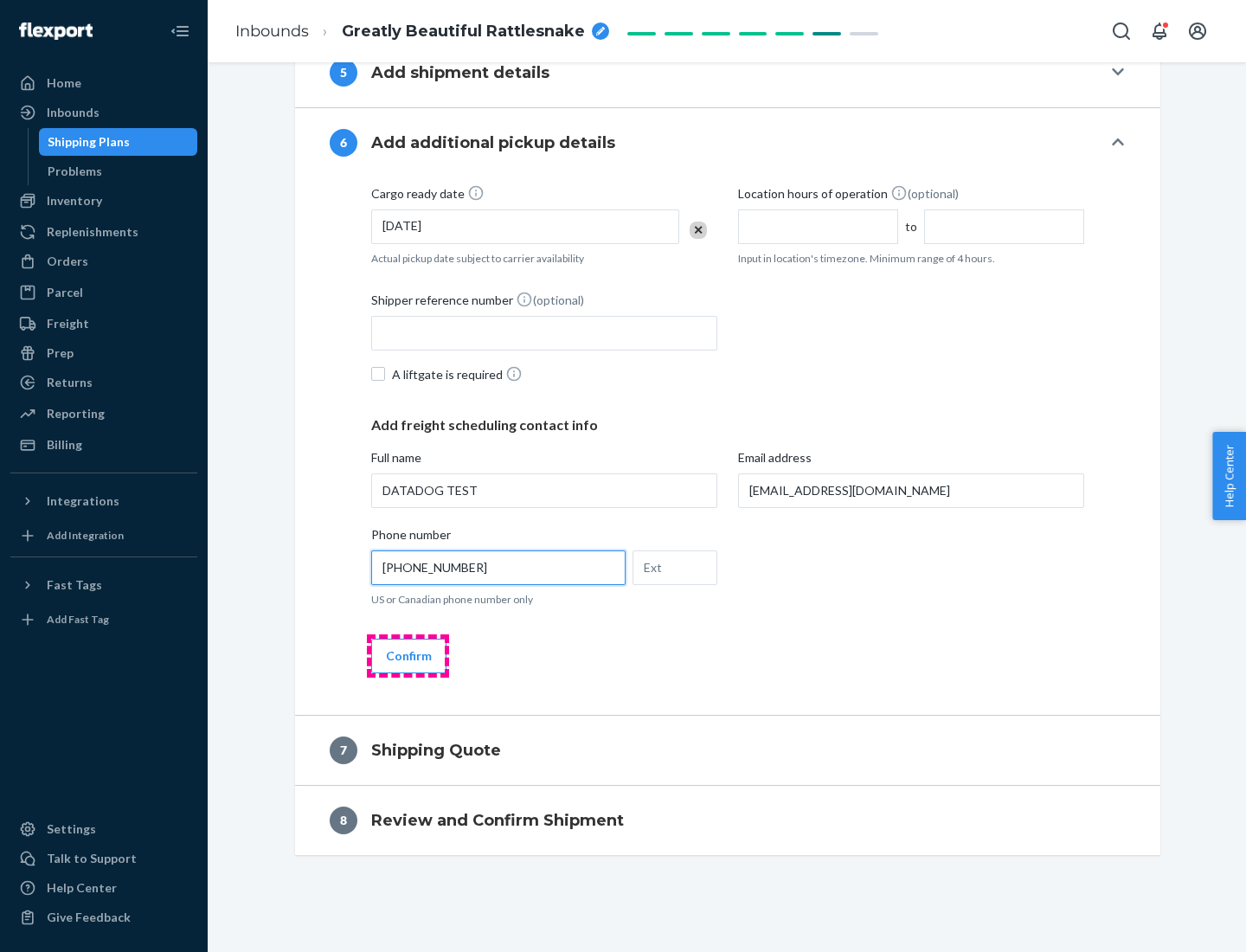
type input "[PHONE_NUMBER]"
click at [408, 655] on button "Confirm" at bounding box center [409, 655] width 76 height 34
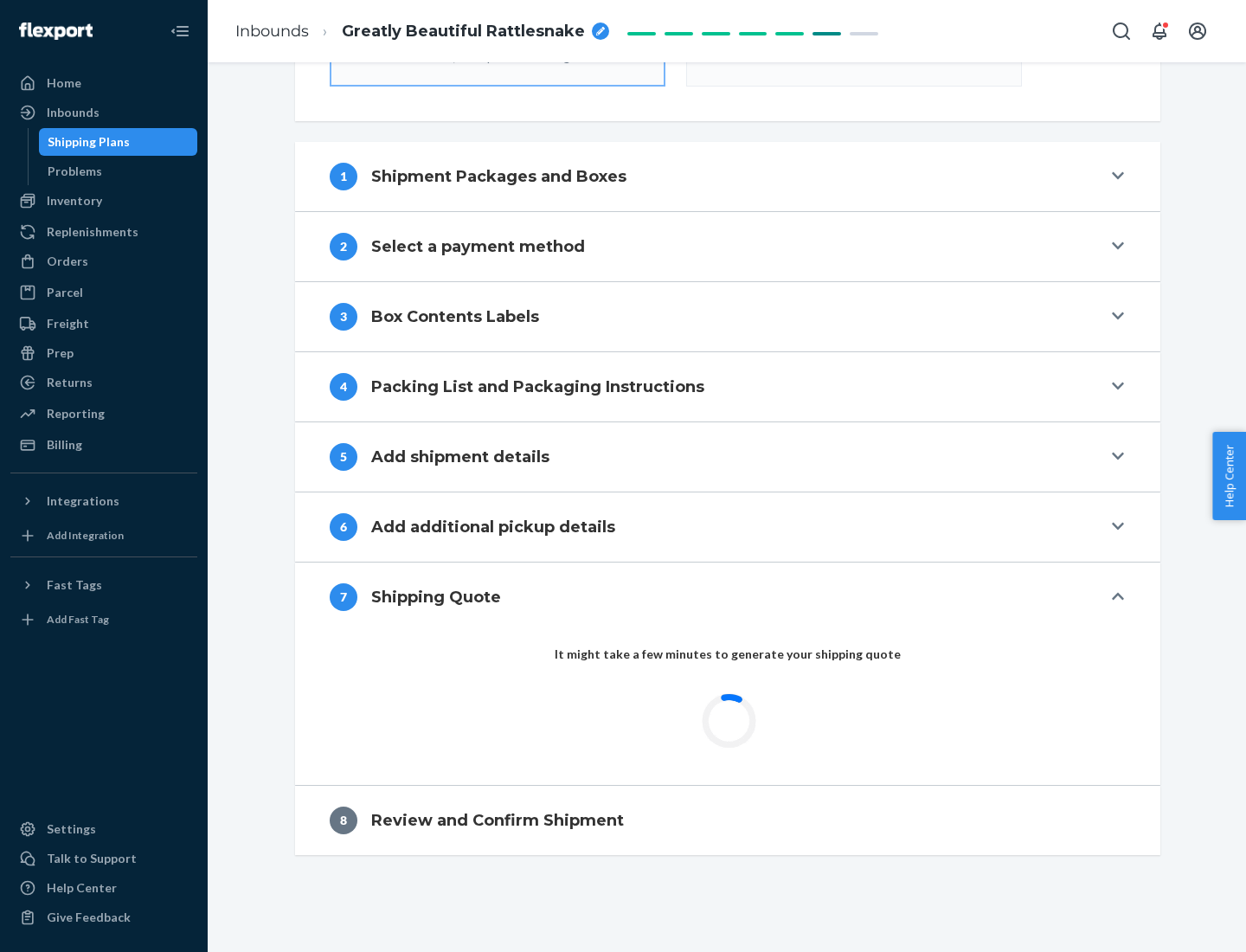
scroll to position [620, 0]
